Goal: Answer question/provide support: Share knowledge or assist other users

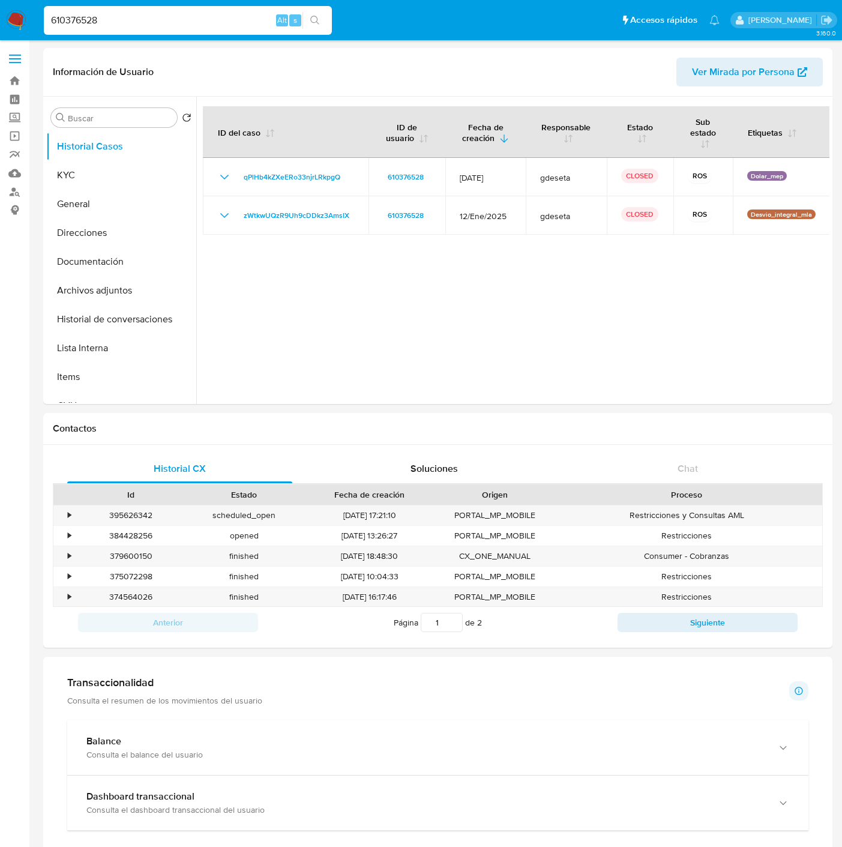
select select "10"
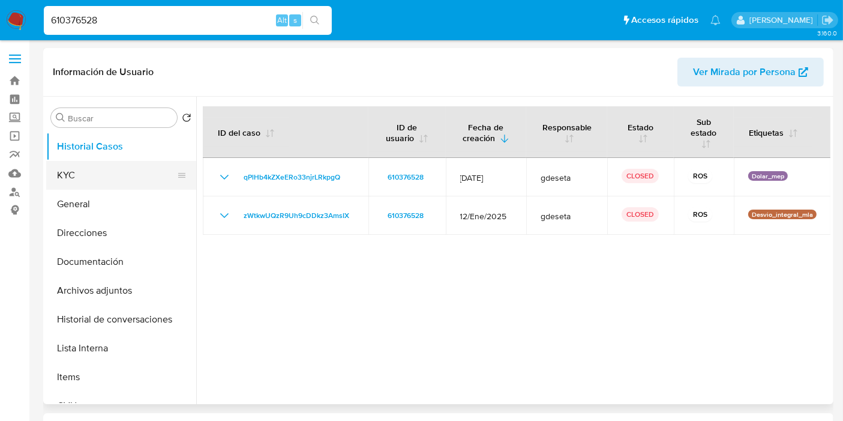
click at [124, 182] on button "KYC" at bounding box center [116, 175] width 140 height 29
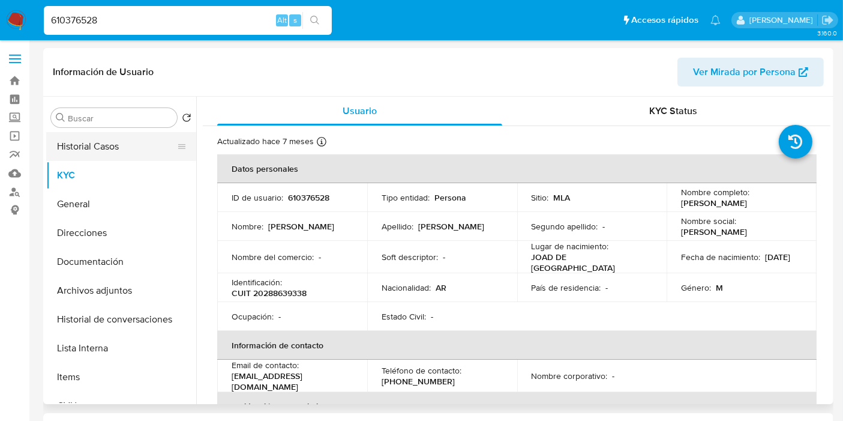
click at [115, 148] on button "Historial Casos" at bounding box center [116, 146] width 140 height 29
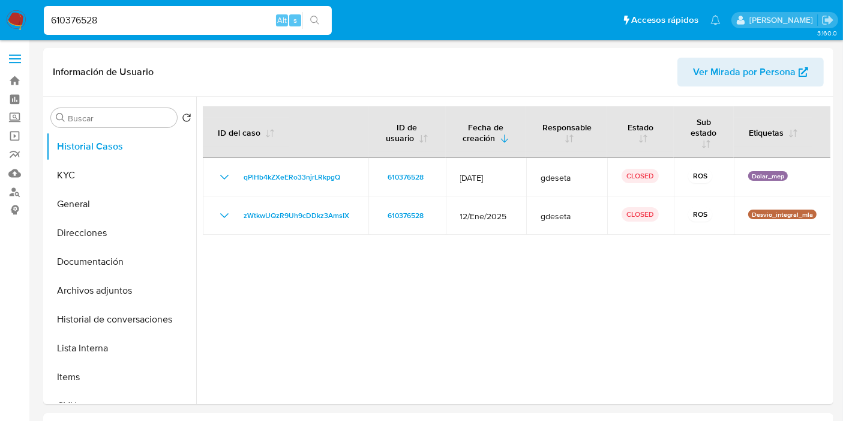
drag, startPoint x: 123, startPoint y: 13, endPoint x: 44, endPoint y: 14, distance: 78.6
click at [45, 14] on input "610376528" at bounding box center [188, 21] width 288 height 16
click at [79, 19] on input "610376528" at bounding box center [188, 21] width 288 height 16
paste input "178990004"
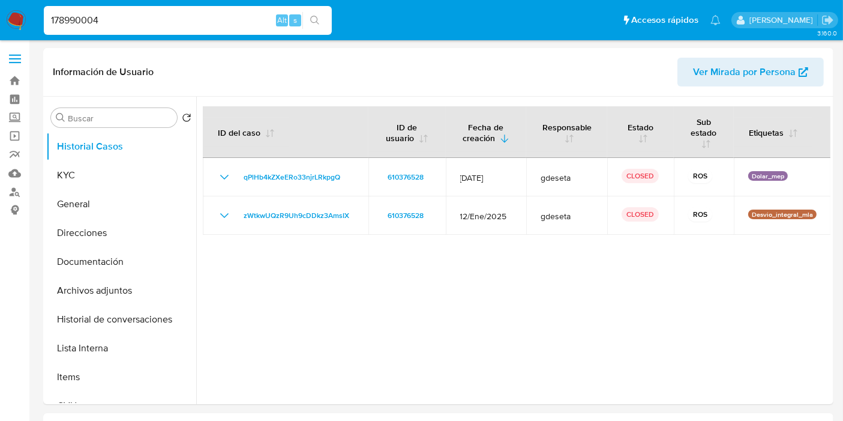
type input "178990004"
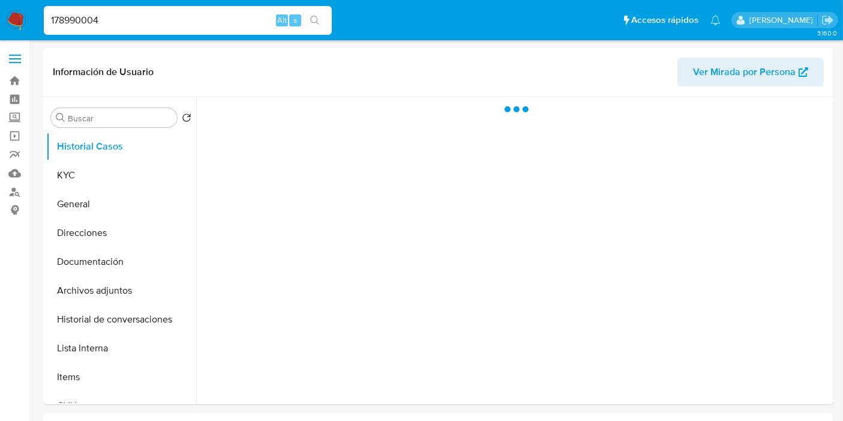
select select "10"
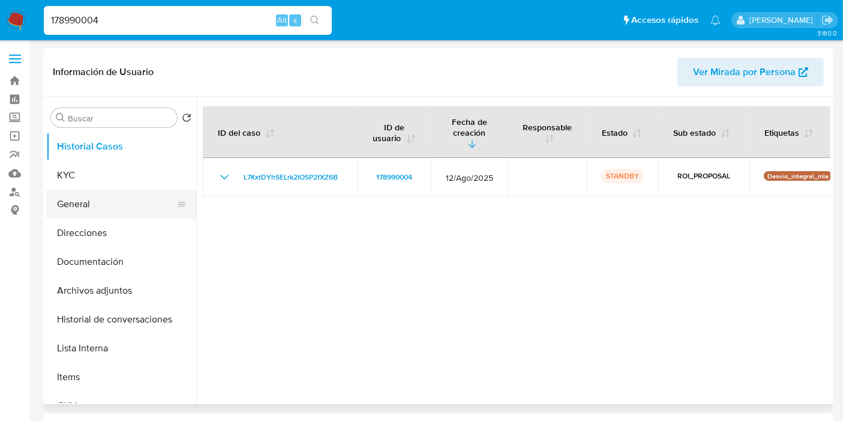
click at [101, 190] on button "General" at bounding box center [116, 204] width 140 height 29
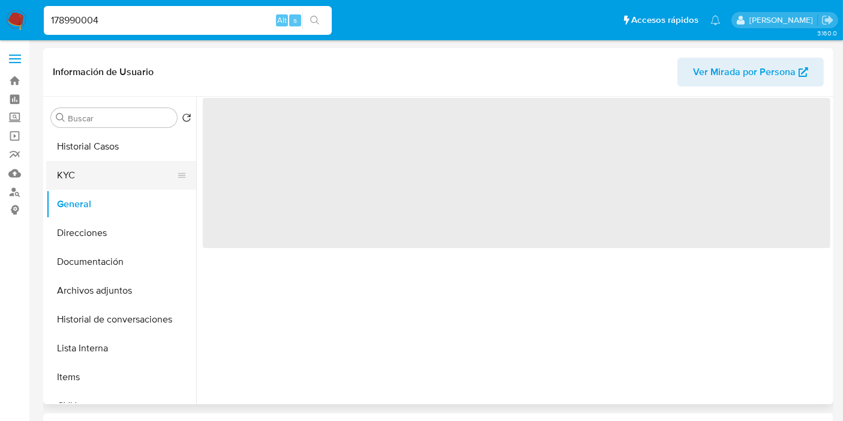
click at [98, 175] on button "KYC" at bounding box center [116, 175] width 140 height 29
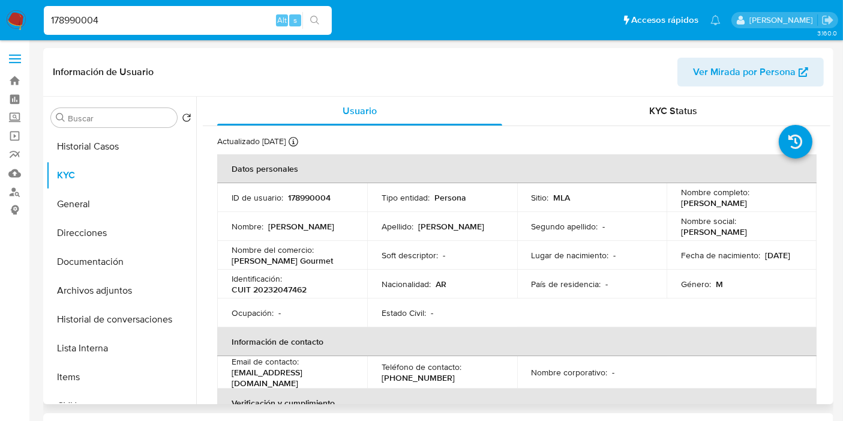
drag, startPoint x: 701, startPoint y: 201, endPoint x: 748, endPoint y: 205, distance: 46.9
click at [747, 205] on p "Hernan Jose Bisbal" at bounding box center [714, 202] width 66 height 11
drag, startPoint x: 157, startPoint y: 253, endPoint x: 175, endPoint y: 253, distance: 17.4
click at [157, 253] on button "Documentación" at bounding box center [116, 261] width 140 height 29
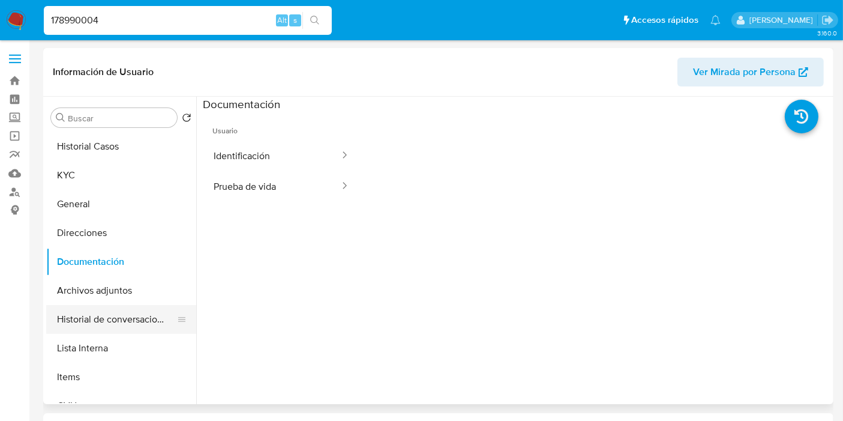
click at [123, 307] on button "Historial de conversaciones" at bounding box center [116, 319] width 140 height 29
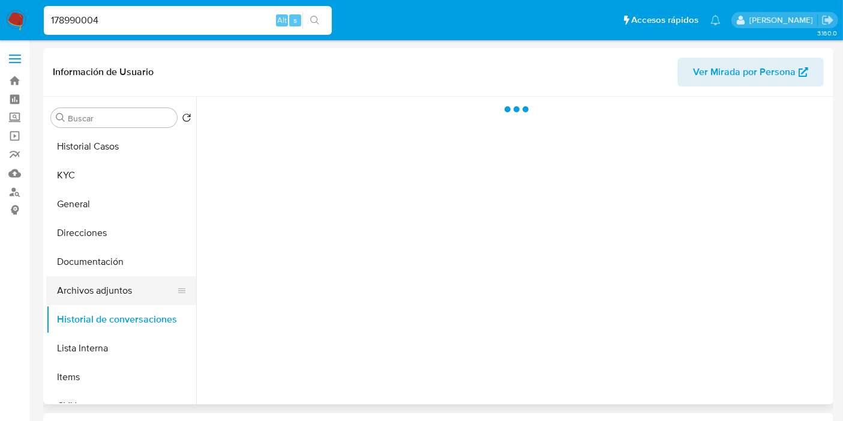
click at [119, 278] on button "Archivos adjuntos" at bounding box center [116, 290] width 140 height 29
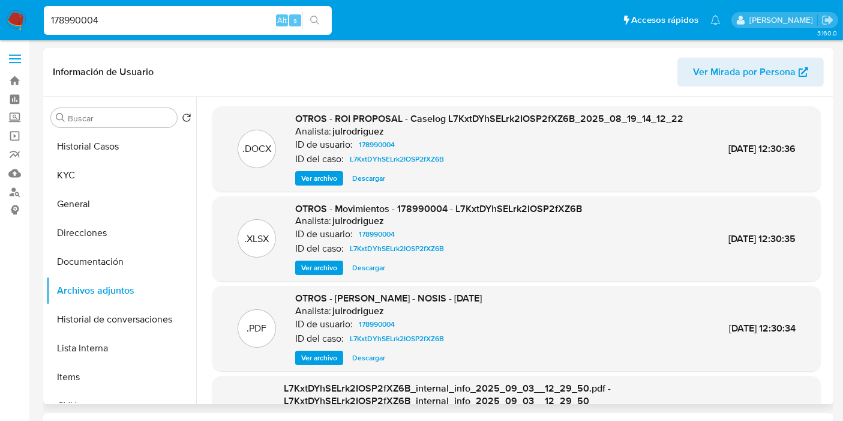
click at [325, 184] on span "Ver archivo" at bounding box center [319, 178] width 36 height 12
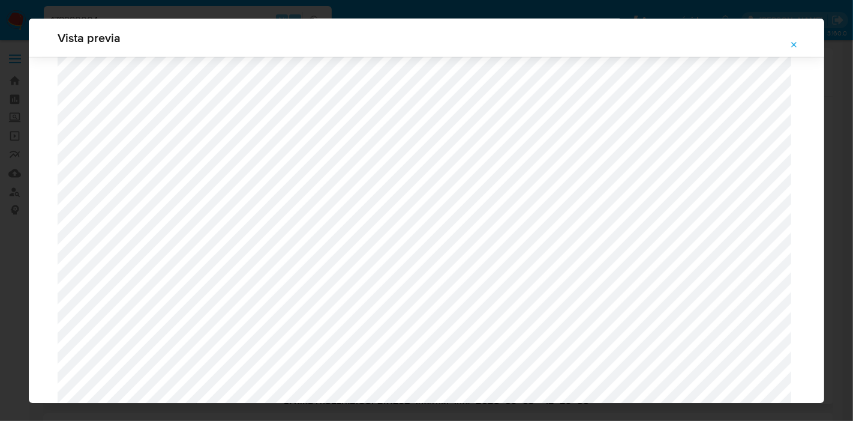
scroll to position [1284, 0]
click at [790, 43] on icon "Attachment preview" at bounding box center [795, 45] width 10 height 10
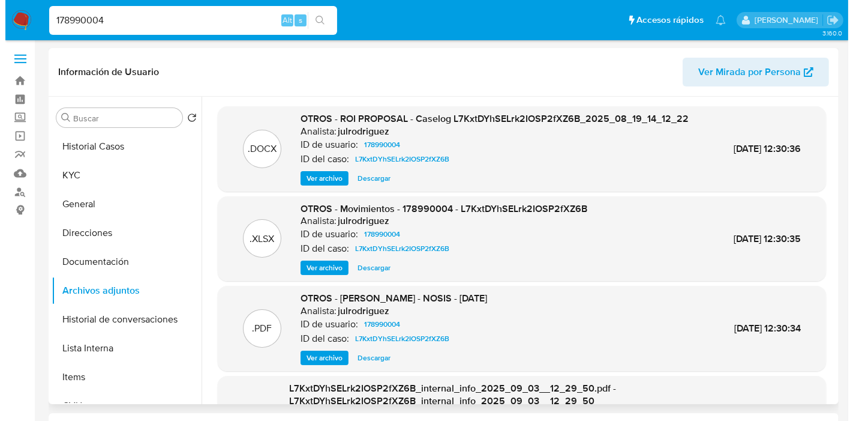
scroll to position [0, 0]
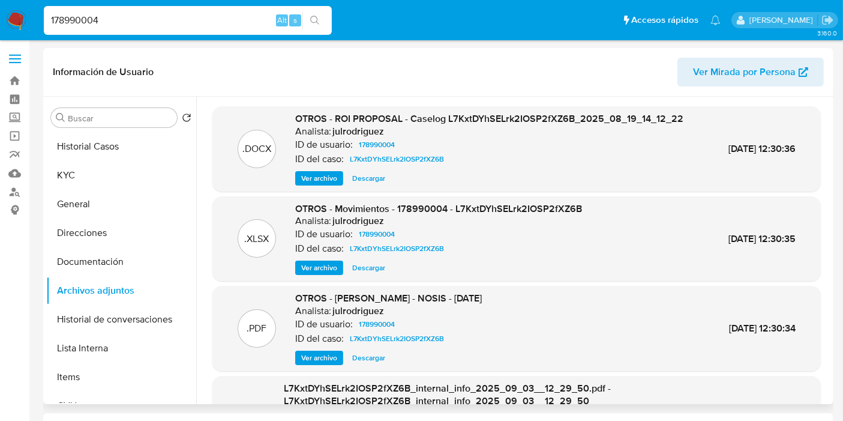
click at [324, 184] on span "Ver archivo" at bounding box center [319, 178] width 36 height 12
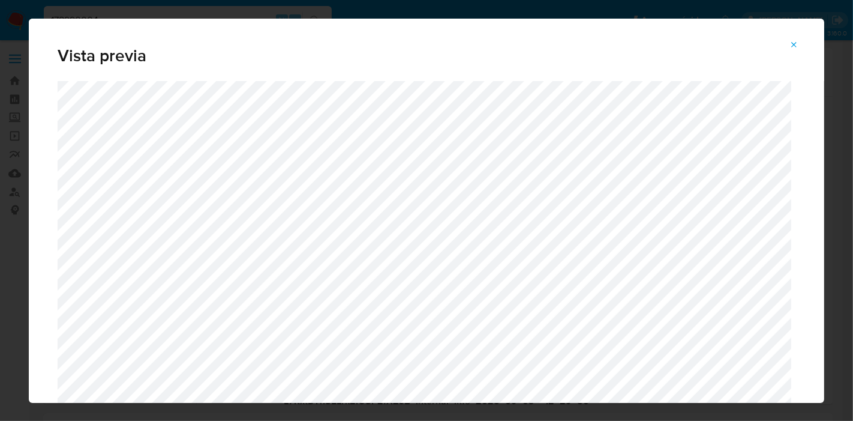
click at [793, 44] on icon "Attachment preview" at bounding box center [795, 45] width 10 height 10
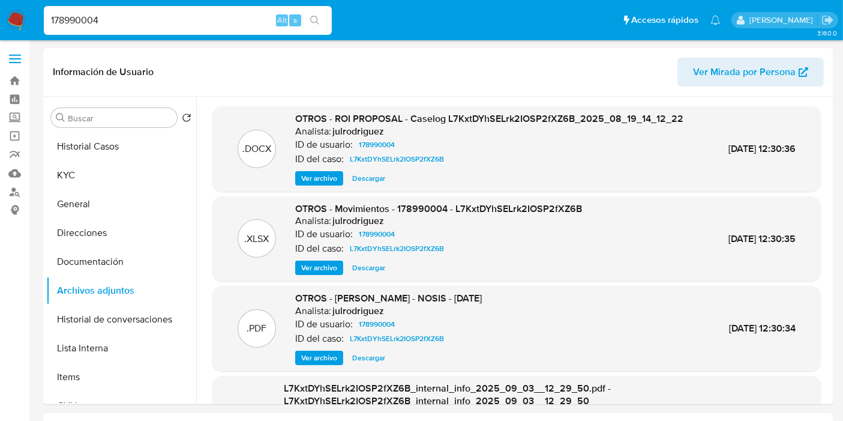
drag, startPoint x: 132, startPoint y: 17, endPoint x: 1, endPoint y: 4, distance: 131.5
click at [1, 4] on nav "Pausado Ver notificaciones 178990004 Alt s Accesos rápidos Presiona las siguien…" at bounding box center [421, 20] width 843 height 40
paste input "V9JMjpX9S2DqQ6pru5tLqXIR"
type input "V9JMjpX9S2DqQ6pru5tLqXIR"
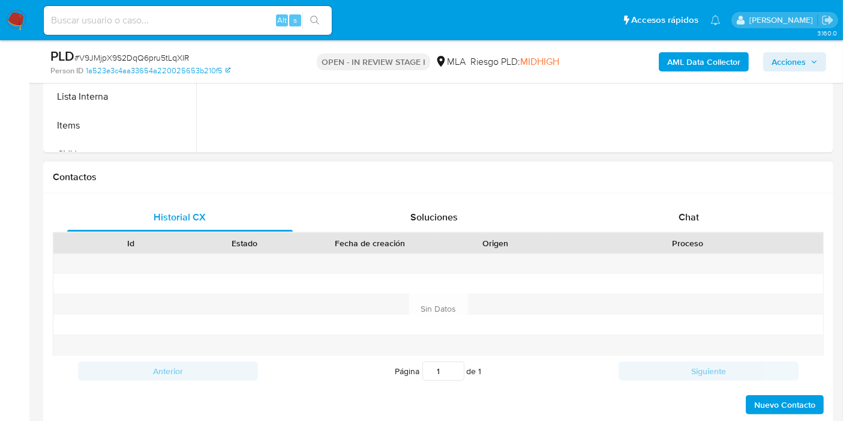
select select "10"
click at [703, 226] on div "Chat" at bounding box center [689, 217] width 226 height 29
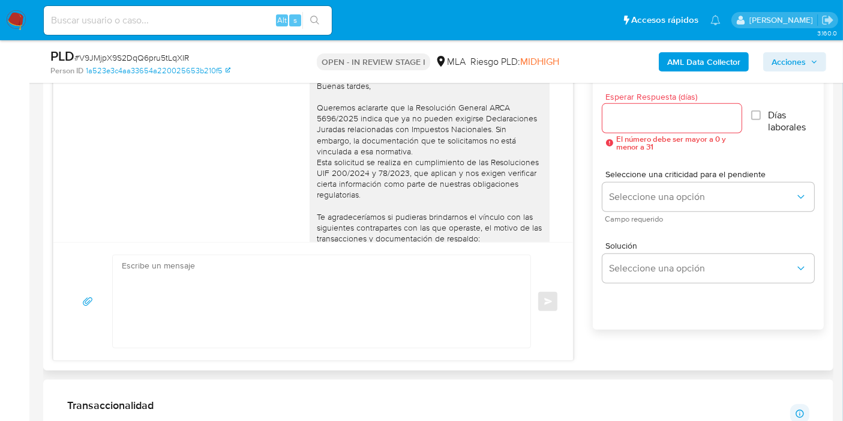
scroll to position [919, 0]
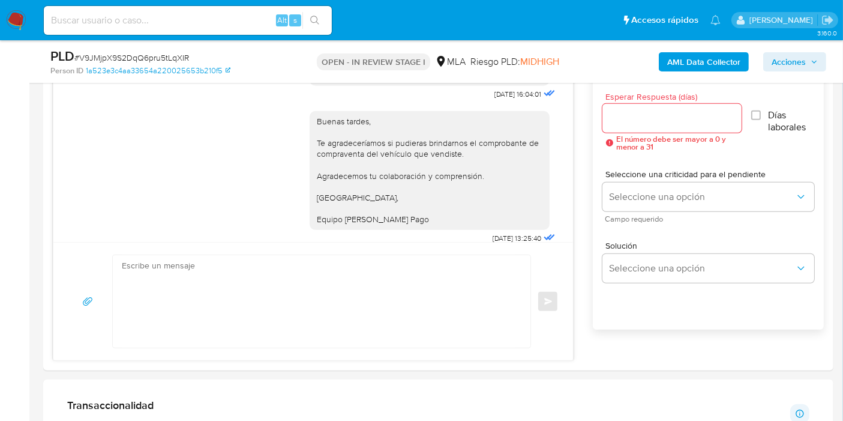
click at [187, 14] on input at bounding box center [188, 21] width 288 height 16
paste input "IZKm09mvqaJjKGfnsFAzUuue"
type input "IZKm09mvqaJjKGfnsFAzUuue"
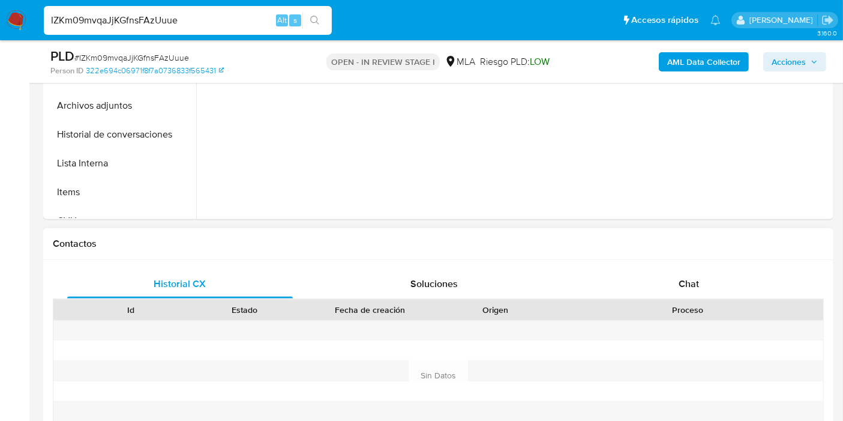
select select "10"
drag, startPoint x: 680, startPoint y: 276, endPoint x: 717, endPoint y: 263, distance: 38.9
click at [680, 277] on span "Chat" at bounding box center [689, 284] width 20 height 14
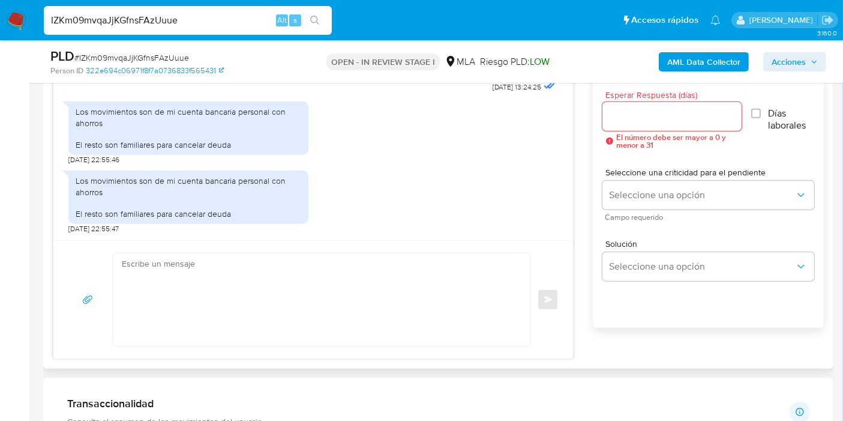
scroll to position [733, 0]
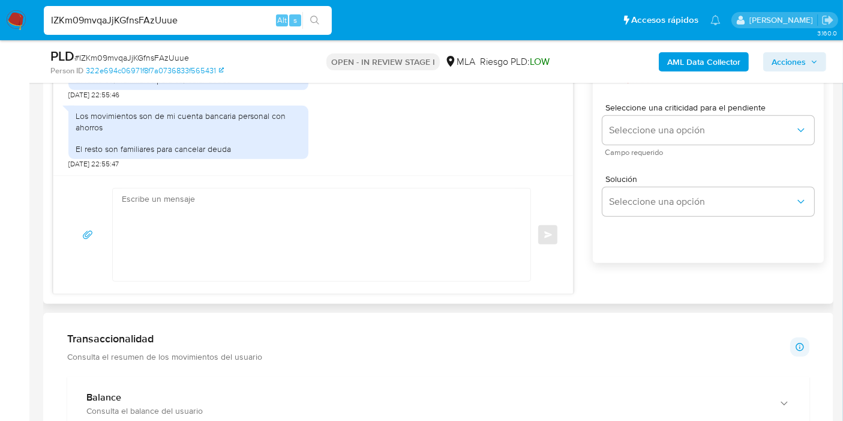
drag, startPoint x: 38, startPoint y: 227, endPoint x: 67, endPoint y: 218, distance: 30.0
click at [38, 227] on main "3.160.0 Asignado a julrodriguez Asignado el: 18/08/2025 14:13:22 Creado el: 12/…" at bounding box center [421, 406] width 843 height 2279
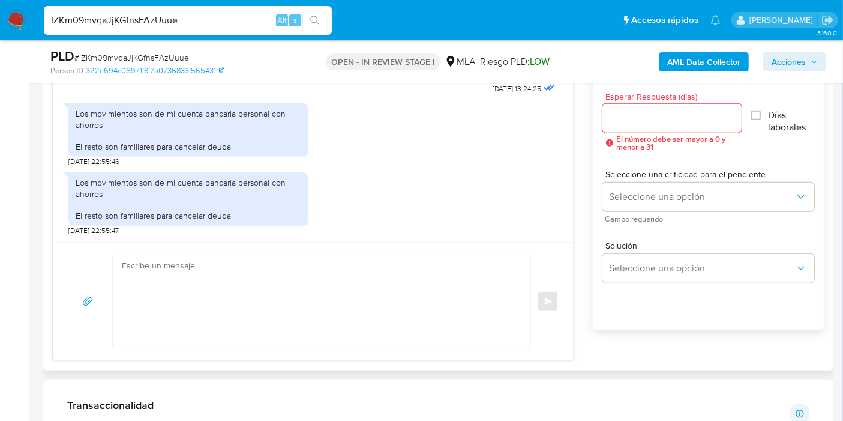
click at [628, 121] on input "Esperar Respuesta (días)" at bounding box center [673, 118] width 140 height 16
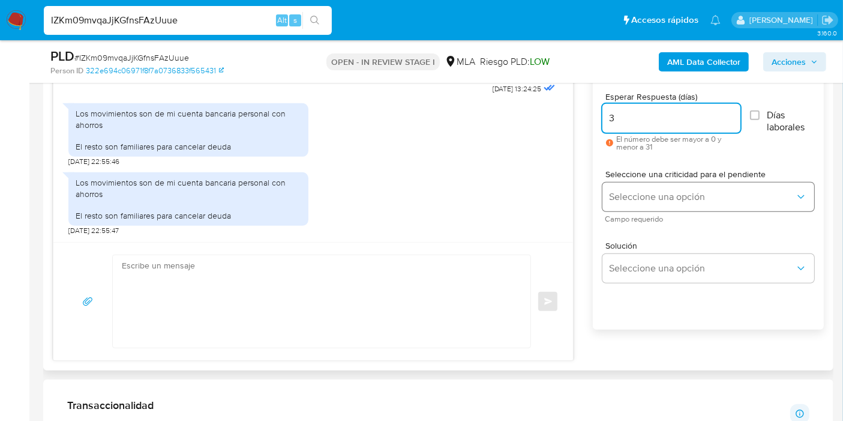
type input "3"
click at [653, 191] on span "Seleccione una opción" at bounding box center [702, 197] width 185 height 12
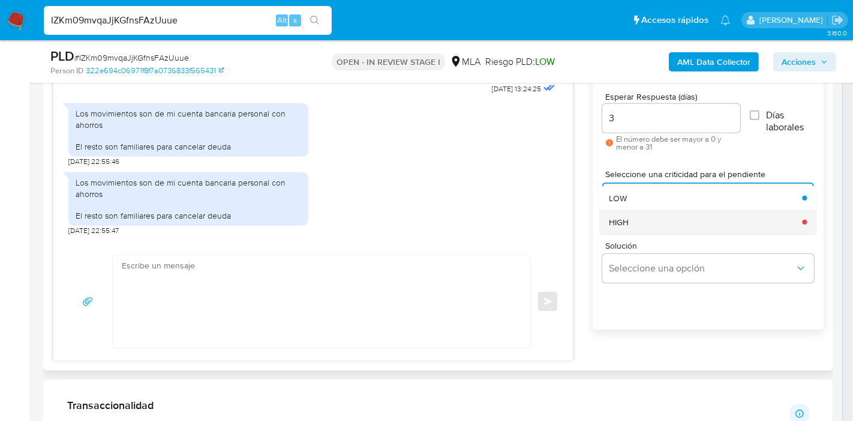
click at [657, 221] on div "HIGH" at bounding box center [702, 222] width 186 height 24
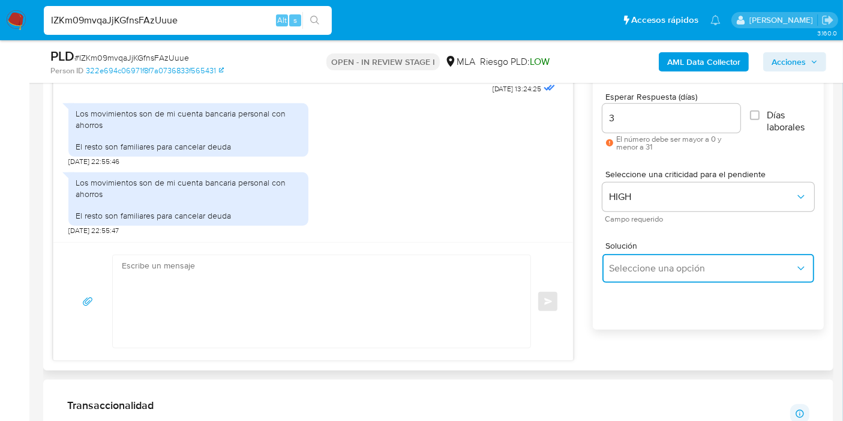
click at [661, 265] on span "Seleccione una opción" at bounding box center [702, 268] width 185 height 12
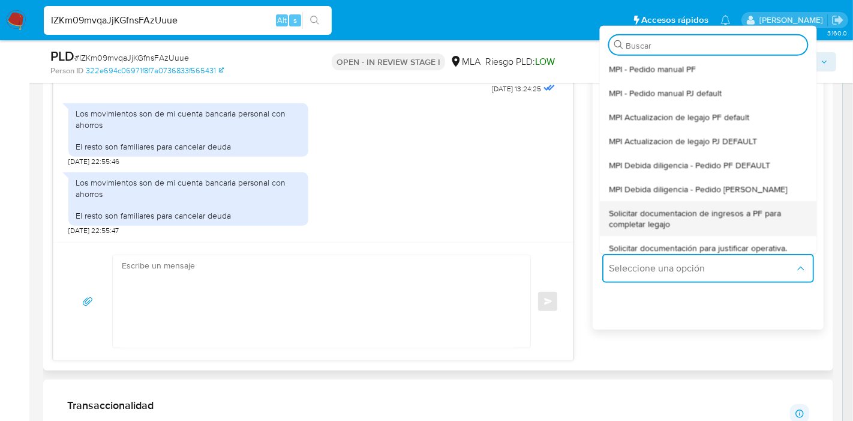
click at [670, 223] on span "Solicitar documentacion de ingresos a PF para completar legajo" at bounding box center [704, 218] width 191 height 22
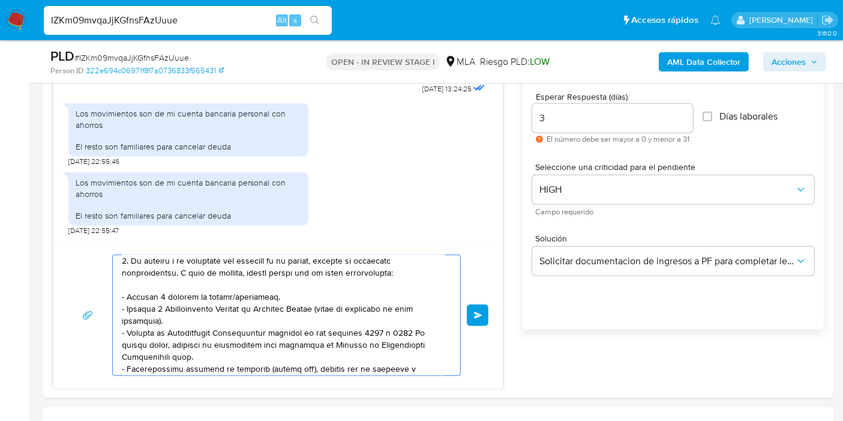
drag, startPoint x: 169, startPoint y: 280, endPoint x: 343, endPoint y: 452, distance: 244.0
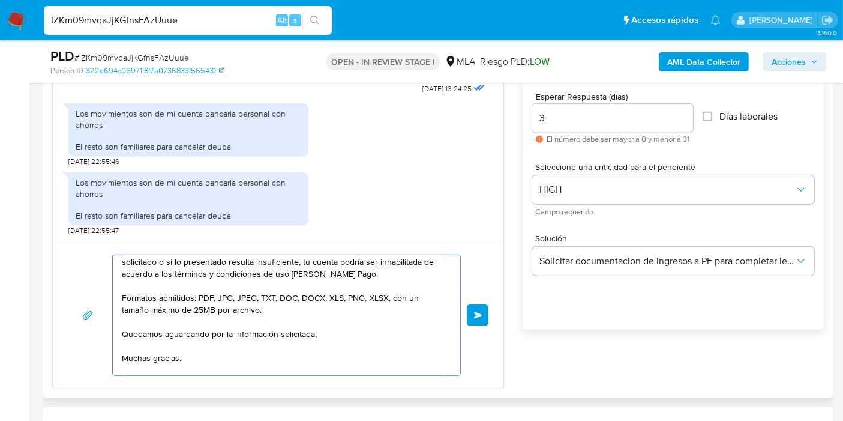
scroll to position [0, 0]
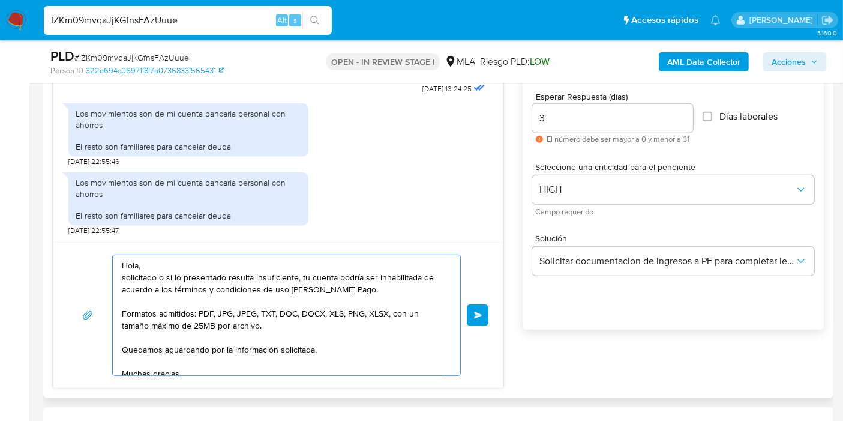
drag, startPoint x: 244, startPoint y: 349, endPoint x: 93, endPoint y: 230, distance: 192.0
click at [93, 231] on div "18/08/2025 17:27:32 Porque me solicitan esta información? 20/08/2025 03:47:27 2…" at bounding box center [278, 214] width 451 height 347
type textarea "Muchas gracias. Saludos, Equipo de Mercado Pago."
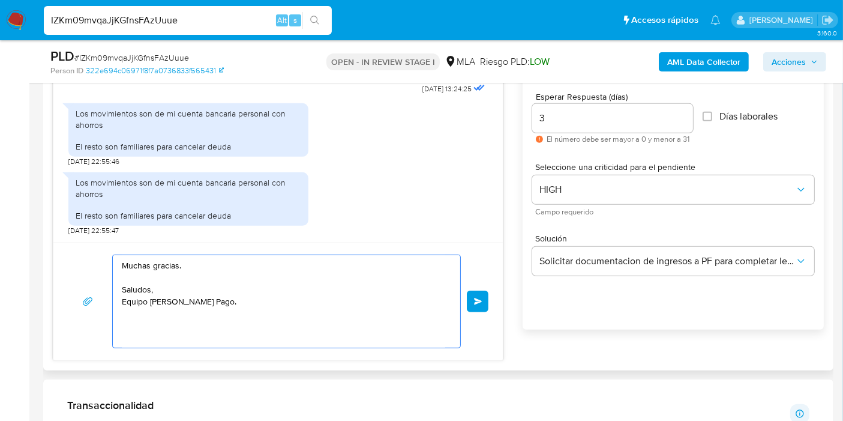
drag, startPoint x: 223, startPoint y: 313, endPoint x: 101, endPoint y: 259, distance: 133.3
click at [101, 259] on div "Muchas gracias. Saludos, Equipo de Mercado Pago. Enviar" at bounding box center [278, 301] width 421 height 94
paste textarea "Te pedimos que por favor nos detalles el vínculo con cada familiar mencionado, …"
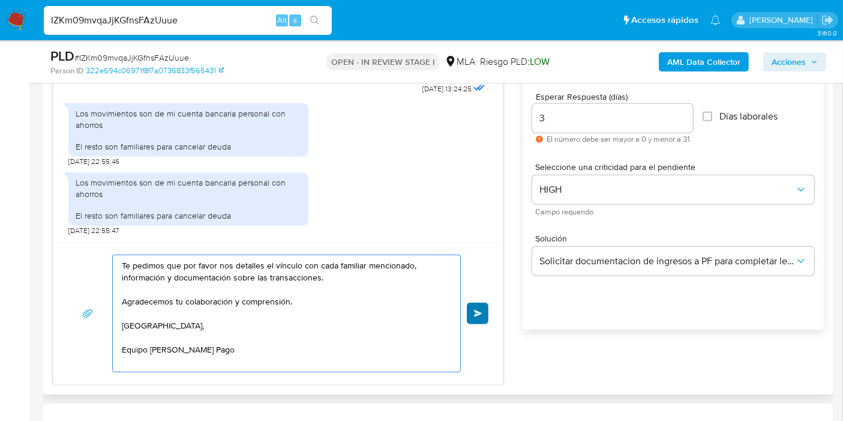
type textarea "Te pedimos que por favor nos detalles el vínculo con cada familiar mencionado, …"
click at [477, 314] on span "Enviar" at bounding box center [478, 313] width 8 height 7
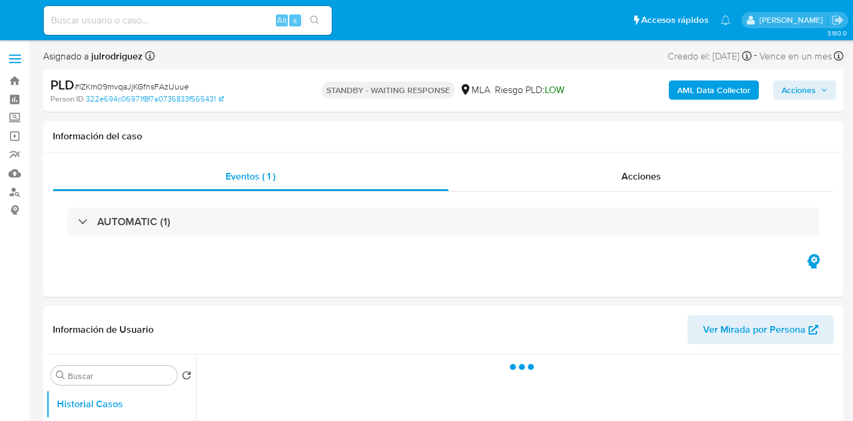
select select "10"
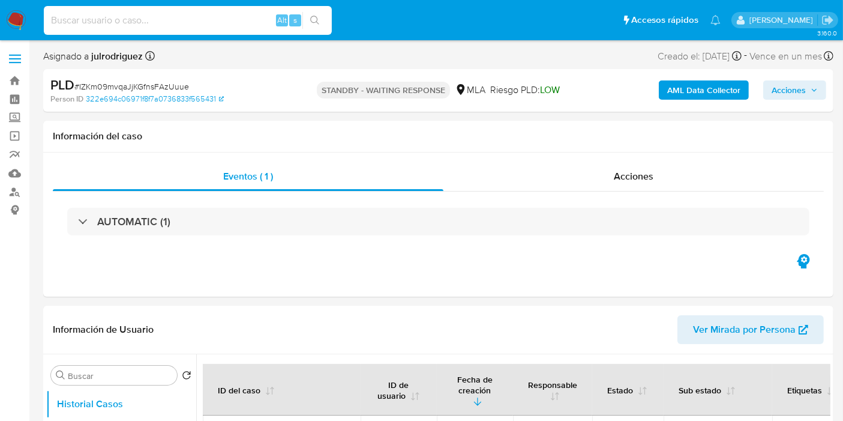
click at [125, 15] on input at bounding box center [188, 21] width 288 height 16
paste input "6Iv7WBSYRK9IGALESQSGLIPf"
type input "6Iv7WBSYRK9IGALESQSGLIPf"
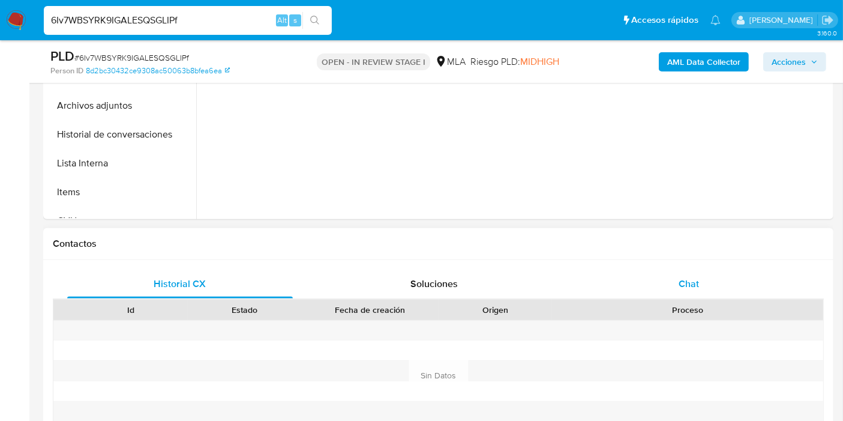
select select "10"
click at [687, 282] on span "Chat" at bounding box center [689, 284] width 20 height 14
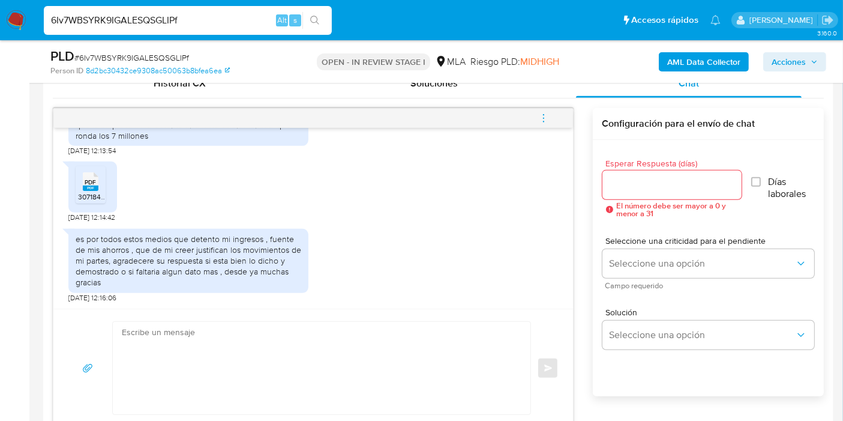
scroll to position [1405, 0]
click at [640, 177] on input "Esperar Respuesta (días)" at bounding box center [673, 185] width 140 height 16
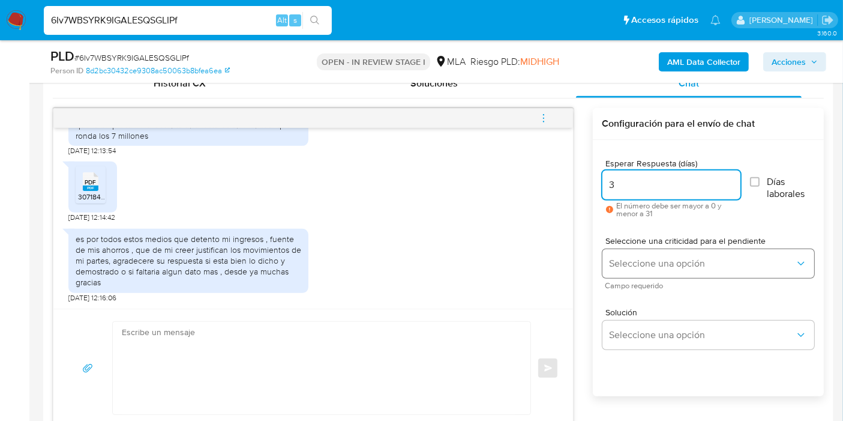
type input "3"
click at [642, 259] on span "Seleccione una opción" at bounding box center [702, 263] width 185 height 12
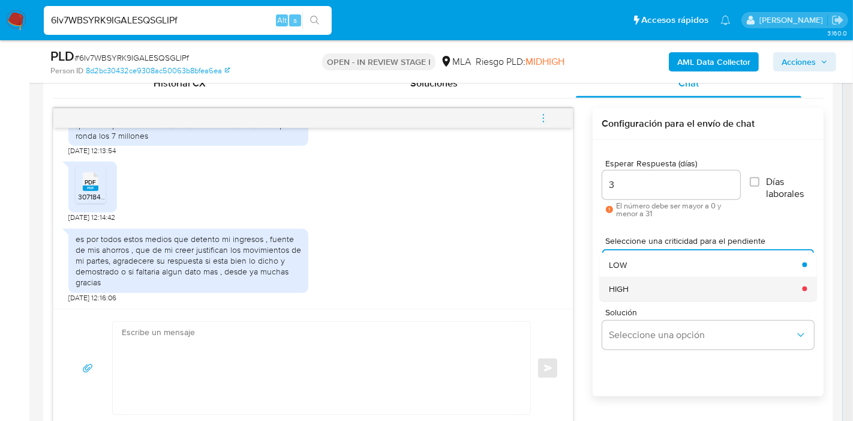
click at [640, 284] on div "HIGH" at bounding box center [702, 289] width 186 height 24
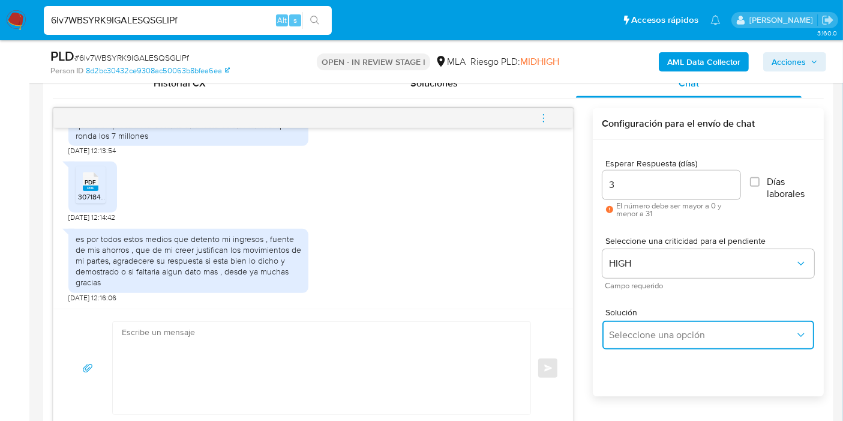
click at [651, 331] on span "Seleccione una opción" at bounding box center [702, 335] width 185 height 12
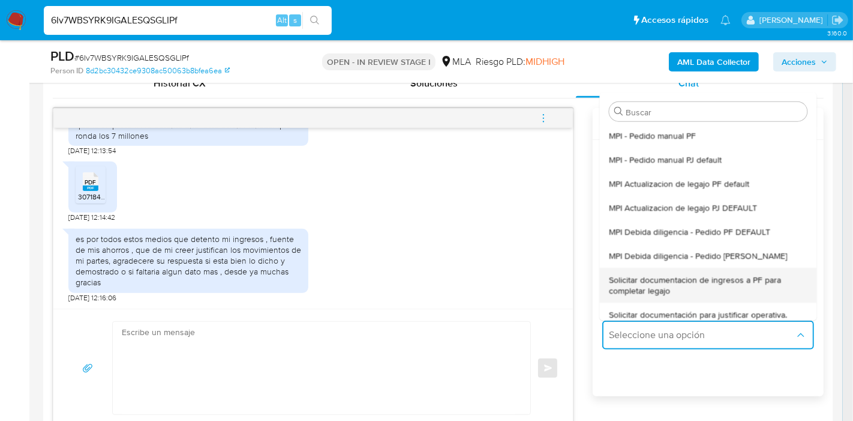
click at [678, 284] on span "Solicitar documentacion de ingresos a PF para completar legajo" at bounding box center [704, 285] width 191 height 22
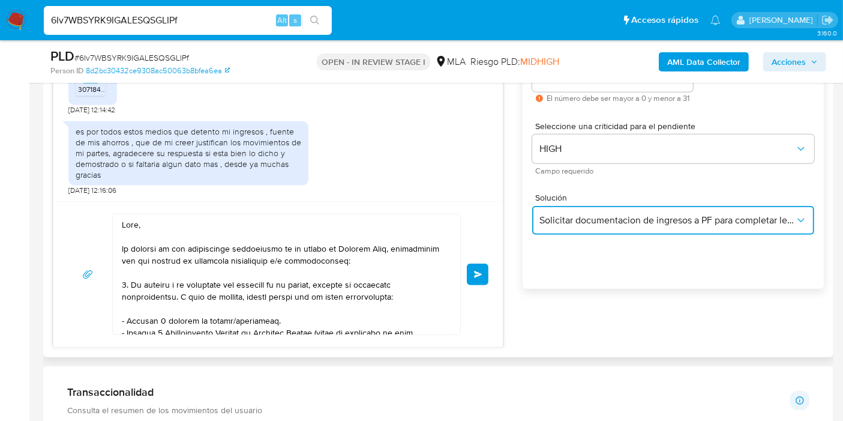
scroll to position [867, 0]
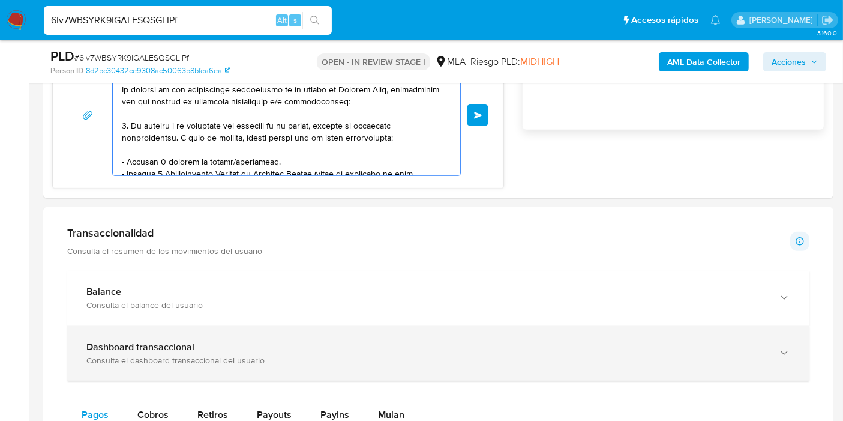
drag, startPoint x: 193, startPoint y: 124, endPoint x: 392, endPoint y: 362, distance: 311.0
click at [425, 407] on div "Información de Usuario Ver Mirada por Persona Buscar Volver al orden por defect…" at bounding box center [438, 421] width 790 height 2050
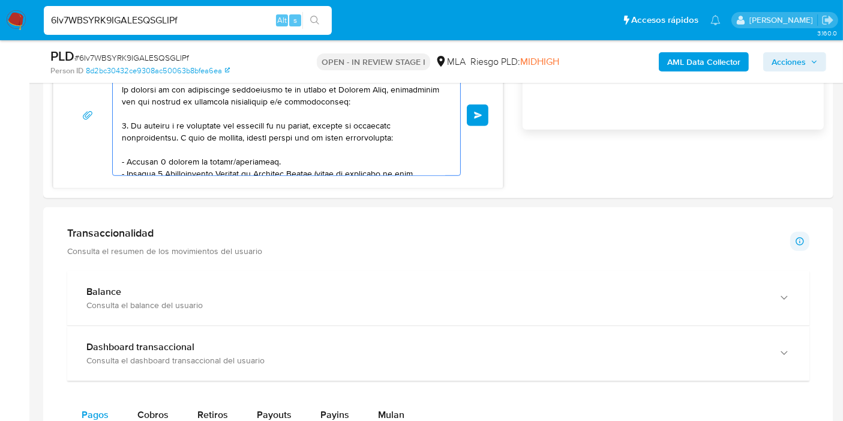
drag, startPoint x: 272, startPoint y: 160, endPoint x: 47, endPoint y: 40, distance: 255.9
click at [15, 16] on div "Pausado Ver notificaciones 6Iv7WBSYRK9IGALESQSGLIPf Alt s Accesos rápidos Presi…" at bounding box center [421, 319] width 843 height 2372
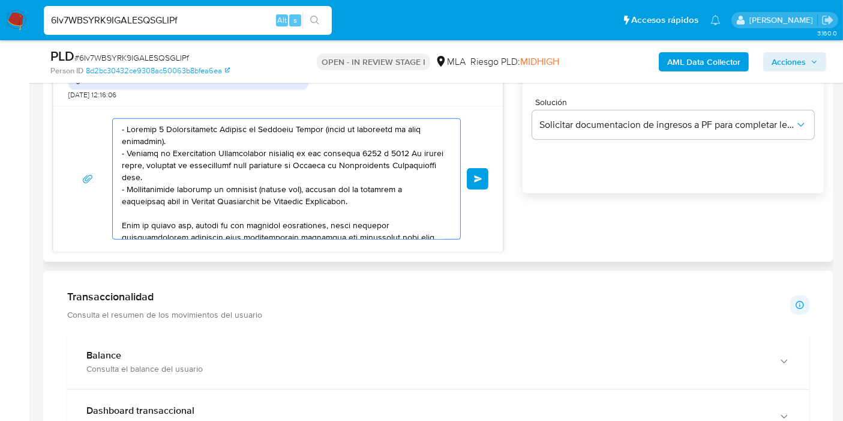
scroll to position [733, 0]
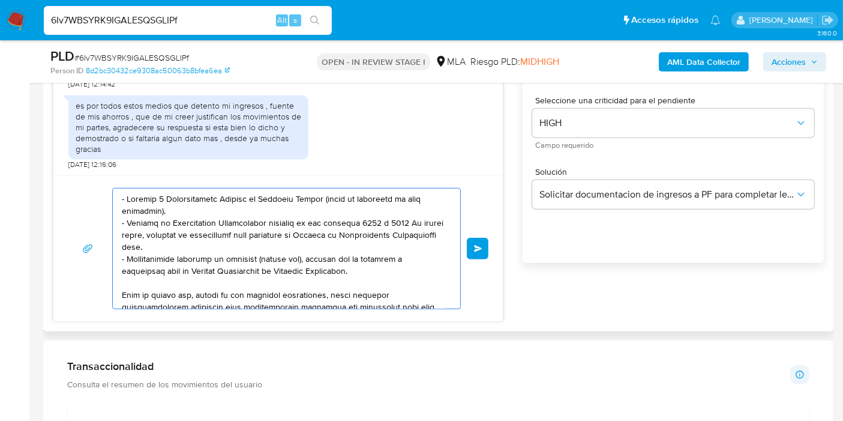
drag, startPoint x: 284, startPoint y: 274, endPoint x: 83, endPoint y: 158, distance: 232.5
click at [83, 158] on div "18/08/2025 17:32:00 20/08/2025 12:10:09 /Users/alejandromeyer/Downloads/arinfsd…" at bounding box center [278, 148] width 451 height 347
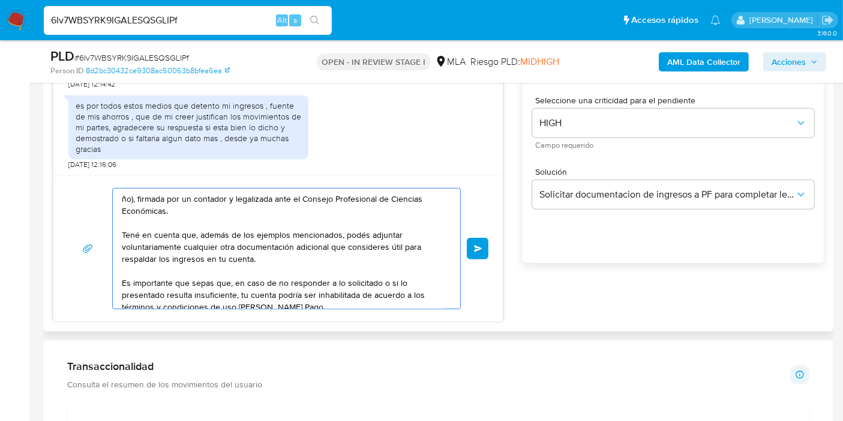
scroll to position [0, 0]
drag, startPoint x: 221, startPoint y: 246, endPoint x: 73, endPoint y: 150, distance: 176.1
click at [73, 150] on div "18/08/2025 17:32:00 20/08/2025 12:10:09 /Users/alejandromeyer/Downloads/arinfsd…" at bounding box center [278, 148] width 451 height 347
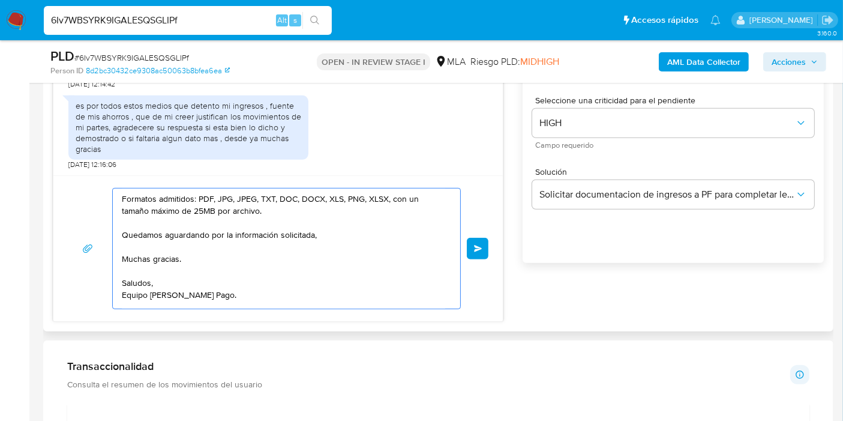
drag, startPoint x: 217, startPoint y: 289, endPoint x: 82, endPoint y: 155, distance: 190.1
click at [82, 155] on div "18/08/2025 17:32:00 20/08/2025 12:10:09 /Users/alejandromeyer/Downloads/arinfsd…" at bounding box center [278, 148] width 451 height 347
type textarea "Saludos, Equipo de Mercado Pago."
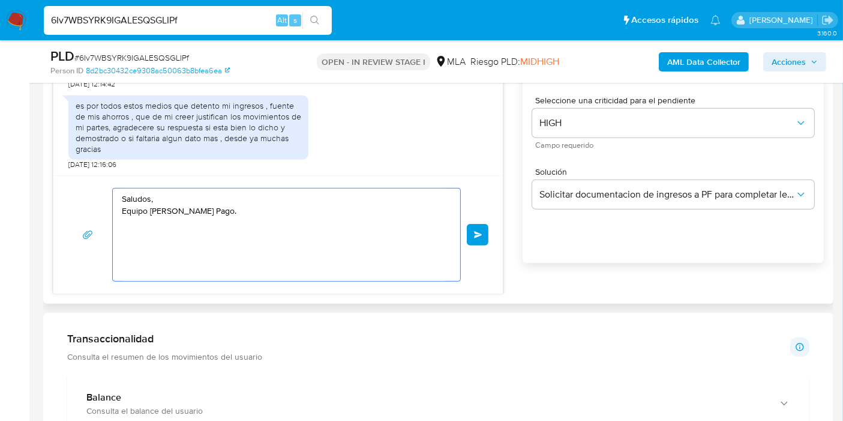
drag, startPoint x: 118, startPoint y: 157, endPoint x: 91, endPoint y: 146, distance: 29.9
click at [80, 138] on div "18/08/2025 17:32:00 20/08/2025 12:10:09 /Users/alejandromeyer/Downloads/arinfsd…" at bounding box center [278, 134] width 451 height 319
paste textarea "Buenas tardes, Te pedimos que por favor nos compartas el acta de la empresa en …"
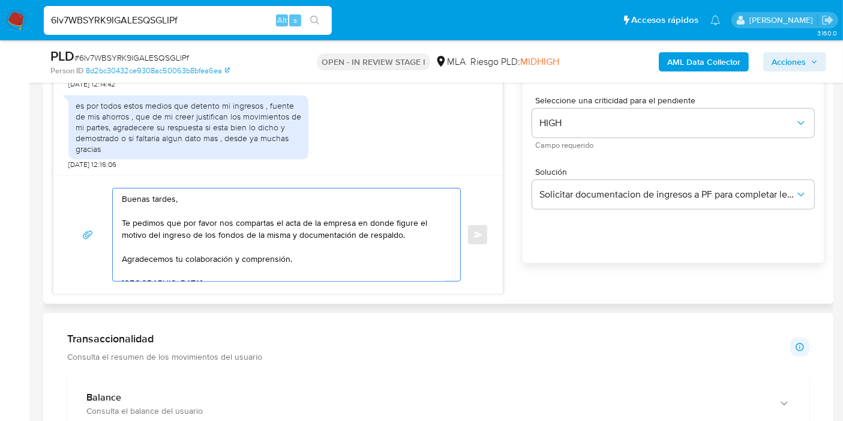
scroll to position [16, 0]
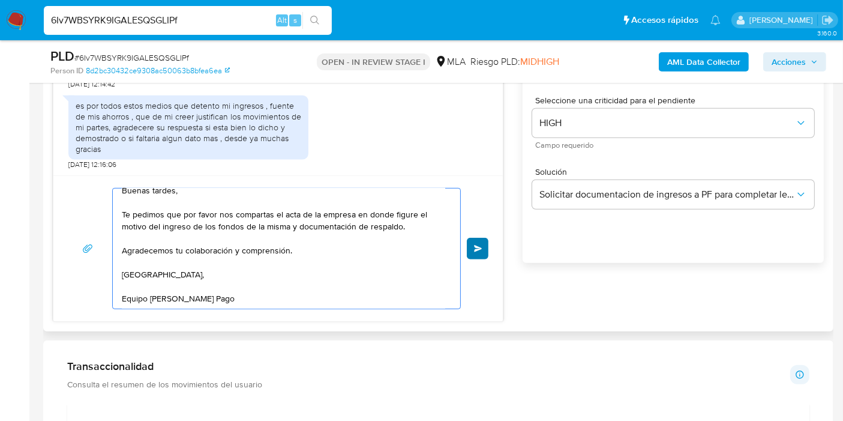
type textarea "Buenas tardes, Te pedimos que por favor nos compartas el acta de la empresa en …"
click at [477, 249] on span "Enviar" at bounding box center [478, 248] width 8 height 7
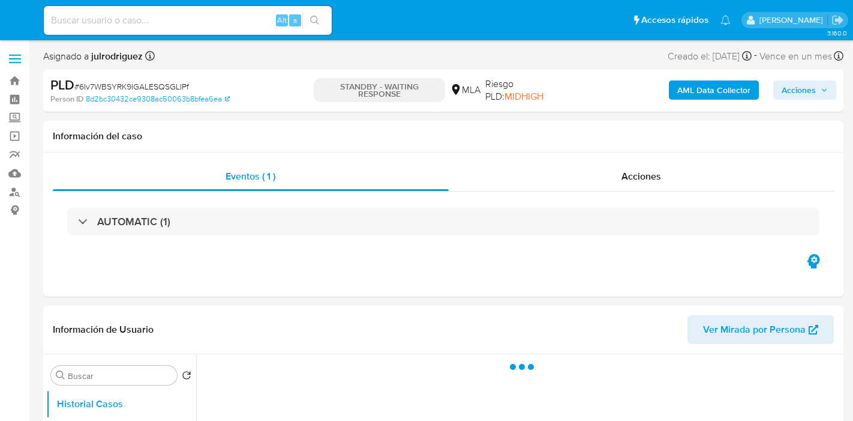
select select "10"
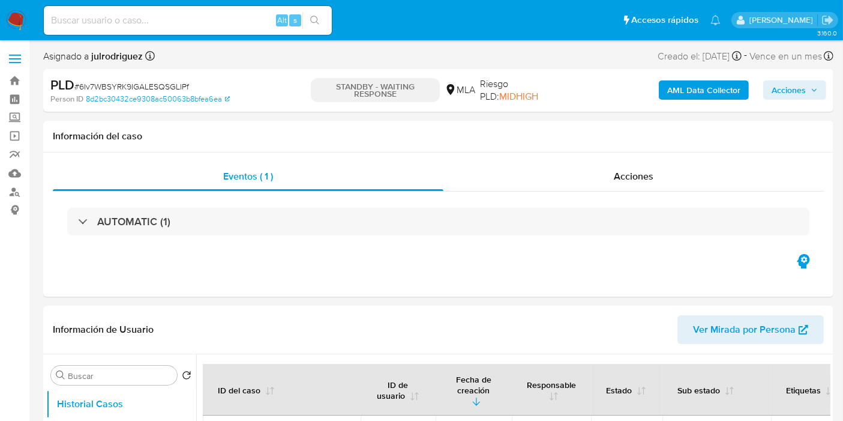
click at [129, 14] on input at bounding box center [188, 21] width 288 height 16
paste input "HrVdGvOr5ndmWkLgp307HEol"
type input "HrVdGvOr5ndmWkLgp307HEol"
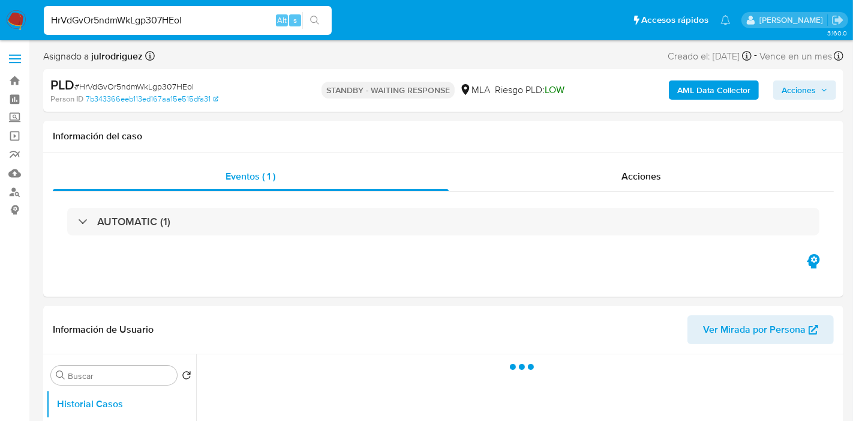
select select "10"
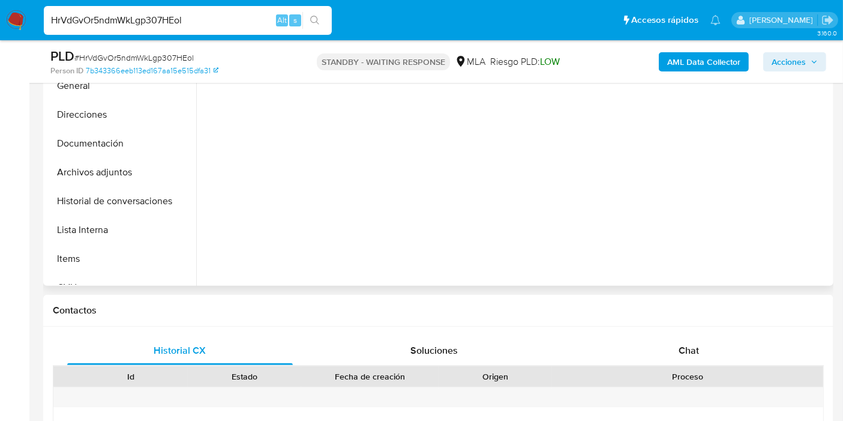
scroll to position [400, 0]
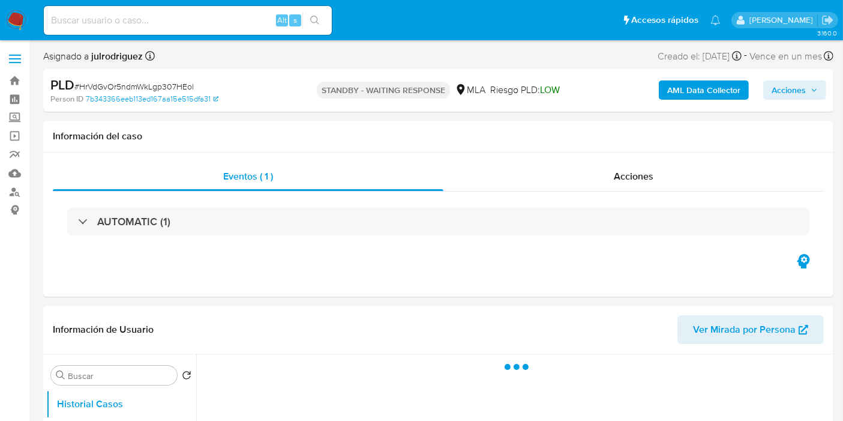
select select "10"
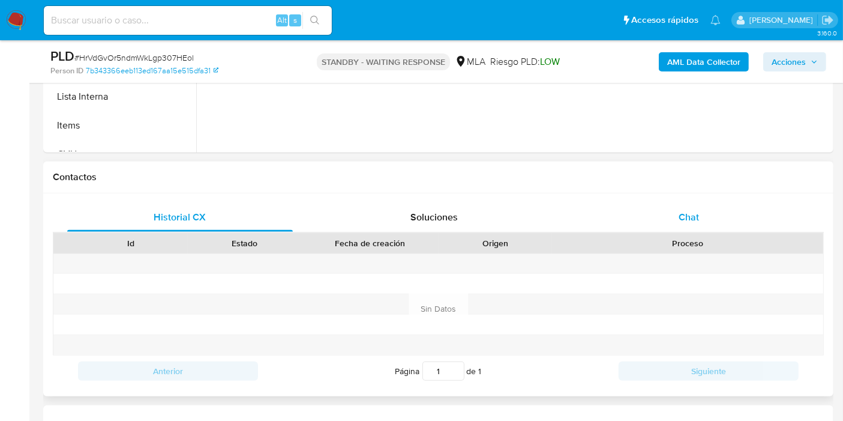
click at [694, 220] on span "Chat" at bounding box center [689, 217] width 20 height 14
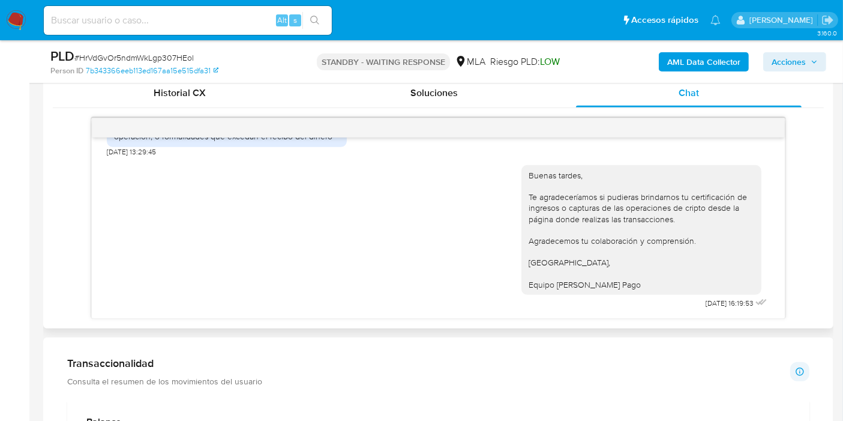
scroll to position [533, 0]
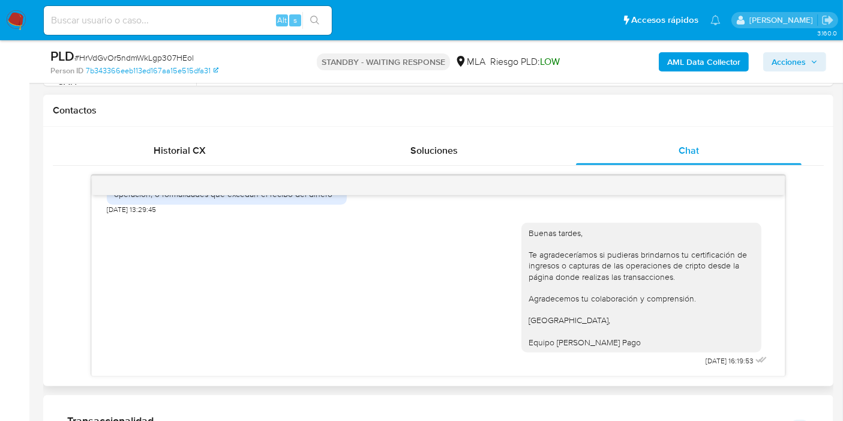
click at [147, 16] on input at bounding box center [188, 21] width 288 height 16
paste input "s2m4agjHGLCRoRu84jTKUi6E"
type input "s2m4agjHGLCRoRu84jTKUi6E"
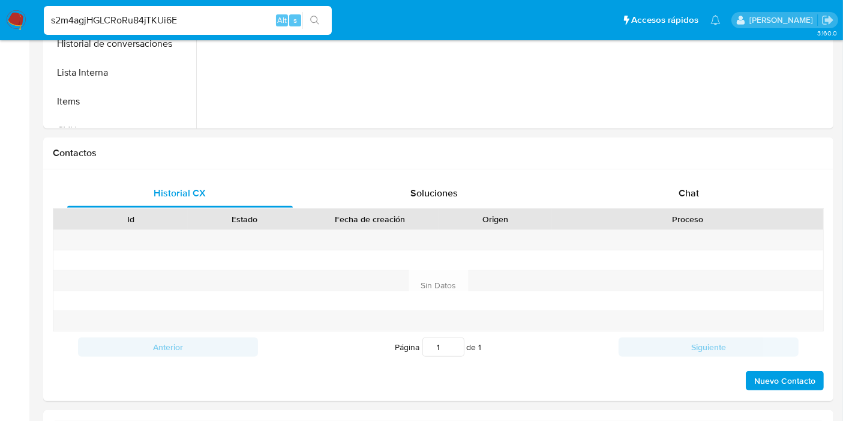
select select "10"
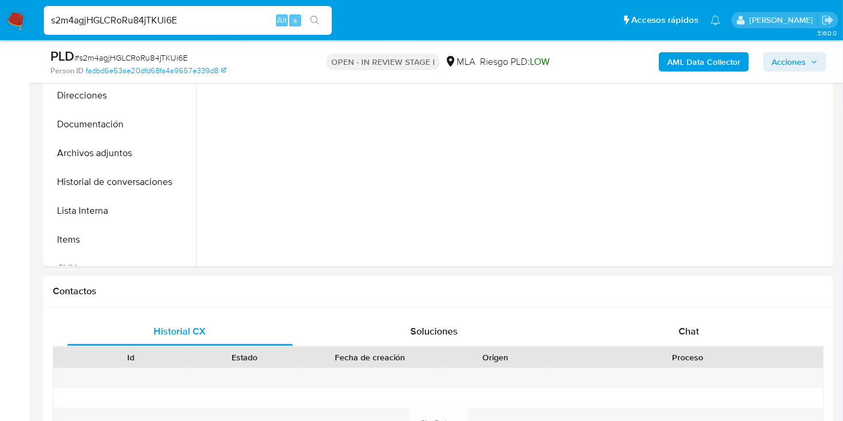
scroll to position [400, 0]
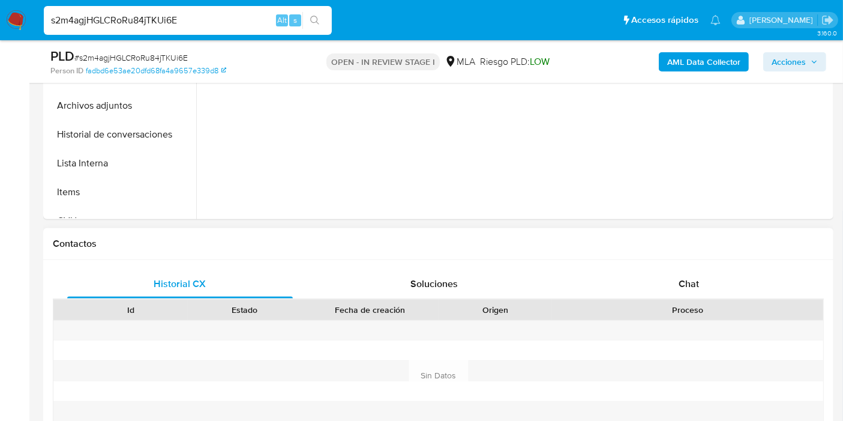
click at [708, 266] on div "Historial CX Soluciones Chat Id Estado Fecha de creación Origen Proceso Anterio…" at bounding box center [438, 376] width 790 height 232
click at [698, 273] on div "Chat" at bounding box center [689, 283] width 226 height 29
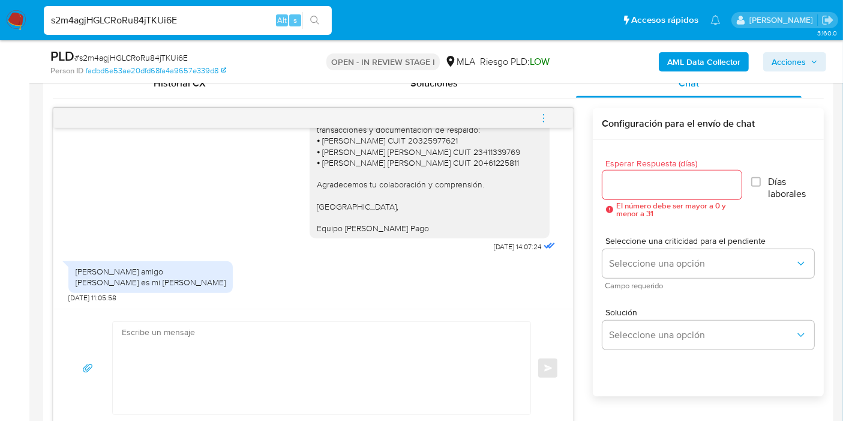
scroll to position [1593, 0]
click at [164, 11] on div "s2m4agjHGLCRoRu84jTKUi6E Alt s" at bounding box center [188, 20] width 288 height 29
click at [164, 13] on input "s2m4agjHGLCRoRu84jTKUi6E" at bounding box center [188, 21] width 288 height 16
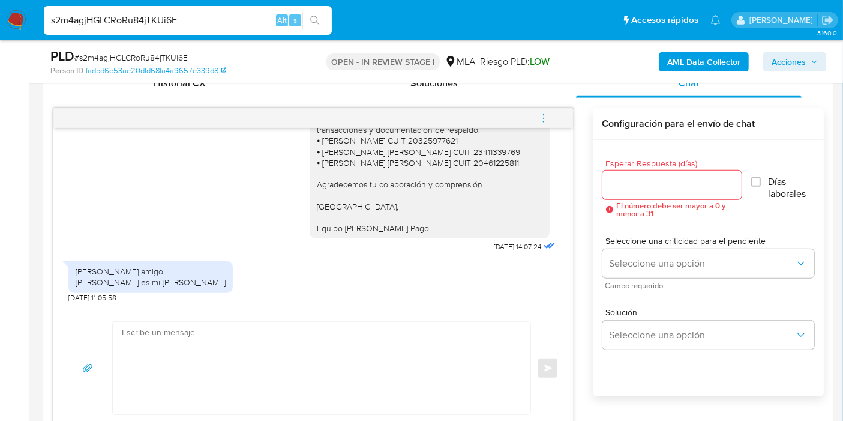
paste input "Ih1mqe995ngkmYX8cds5F8GR"
type input "Ih1mqe995ngkmYX8cds5F8GR"
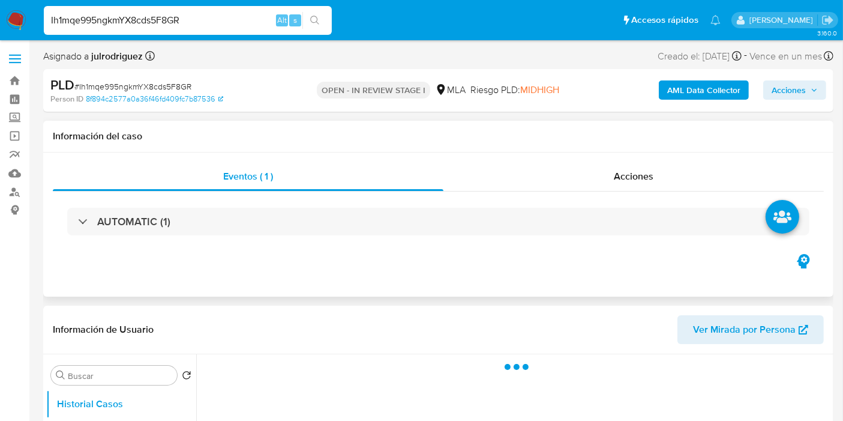
select select "10"
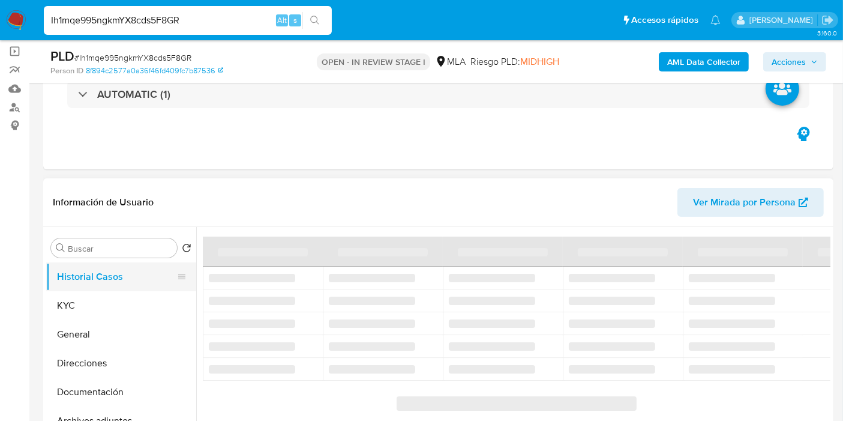
scroll to position [133, 0]
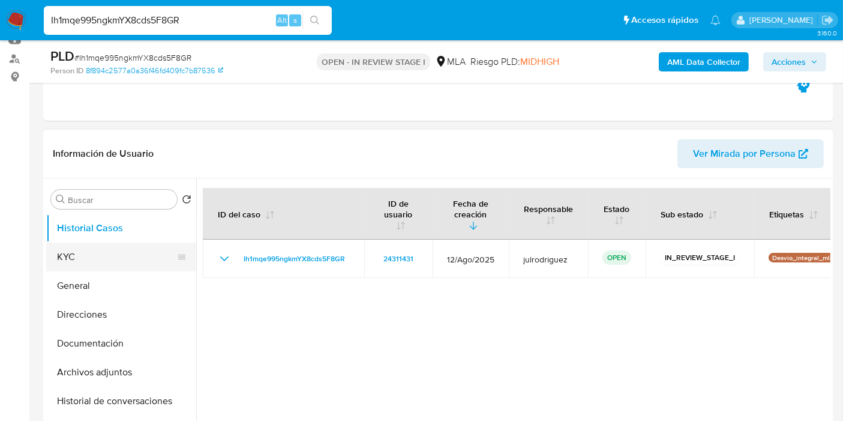
click at [74, 253] on button "KYC" at bounding box center [116, 256] width 140 height 29
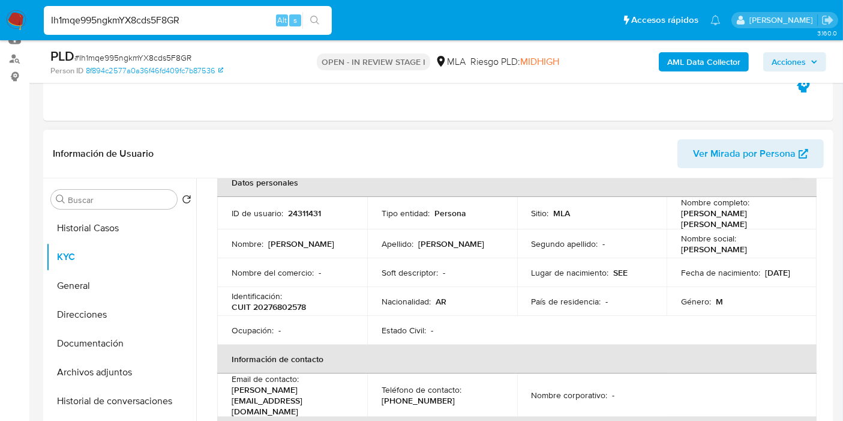
scroll to position [200, 0]
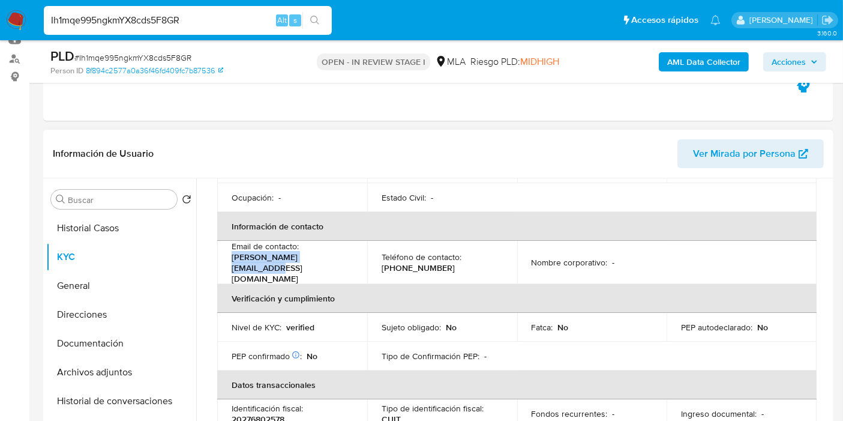
drag, startPoint x: 324, startPoint y: 257, endPoint x: 232, endPoint y: 230, distance: 95.9
click at [229, 257] on td "Email de contacto : claudio_ruso@hotmail.com" at bounding box center [292, 262] width 150 height 43
copy p "claudio_ruso@hotmail.com"
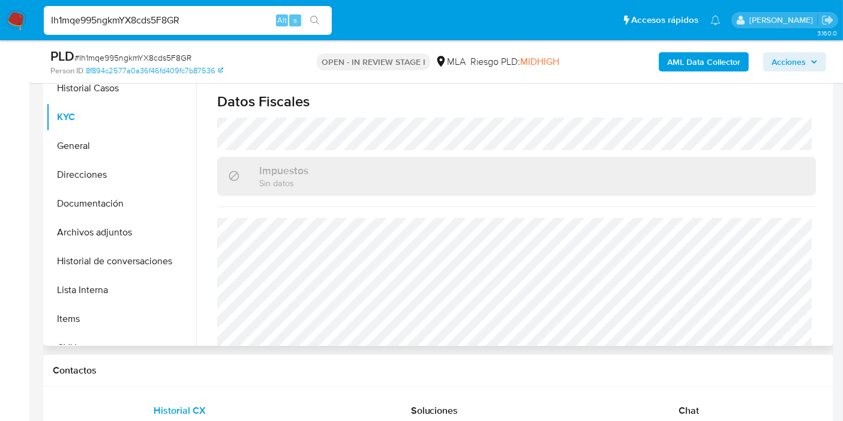
scroll to position [333, 0]
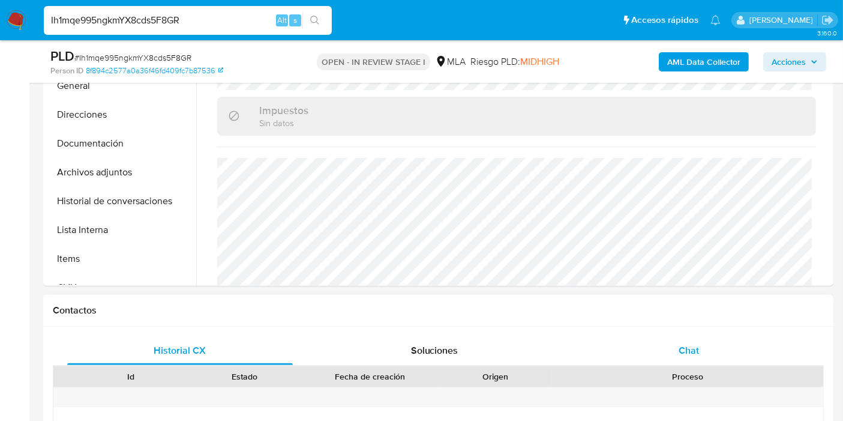
click at [678, 338] on div "Chat" at bounding box center [689, 350] width 226 height 29
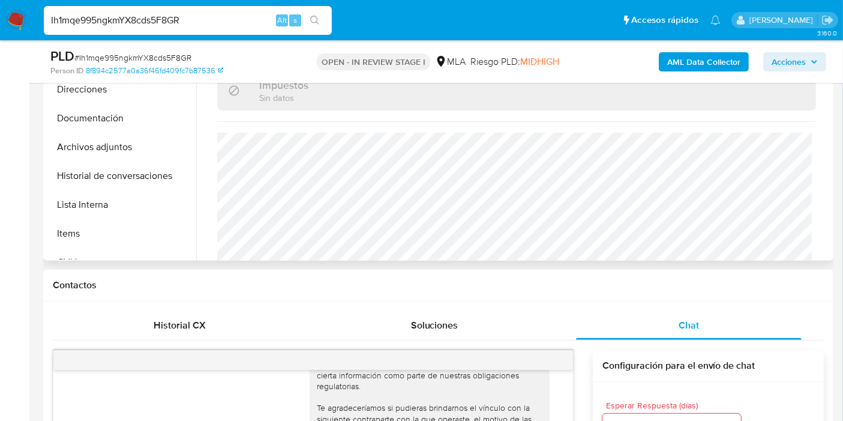
scroll to position [266, 0]
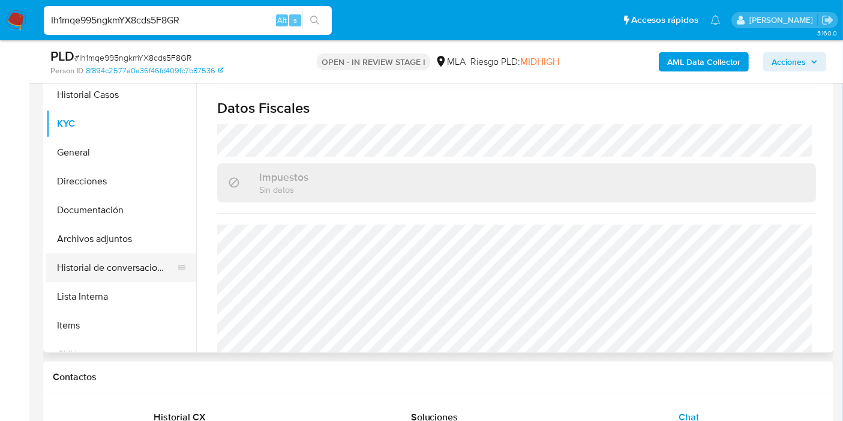
click at [116, 253] on button "Historial de conversaciones" at bounding box center [116, 267] width 140 height 29
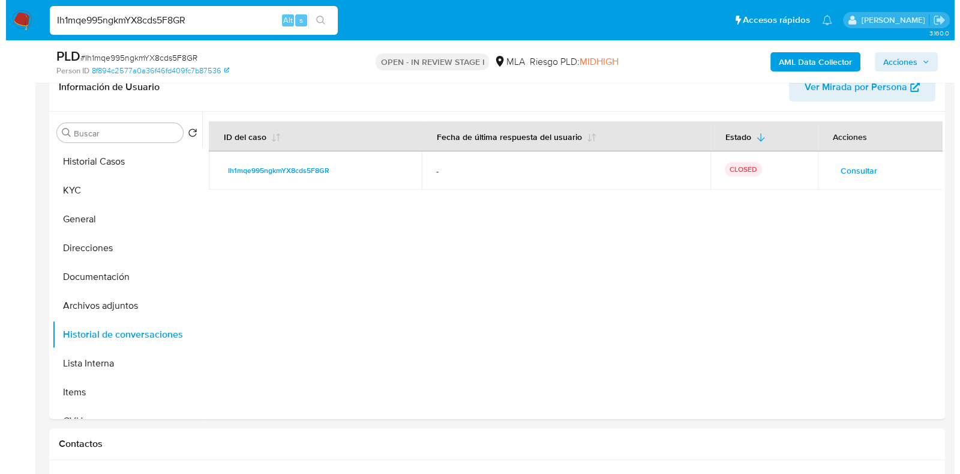
scroll to position [996, 0]
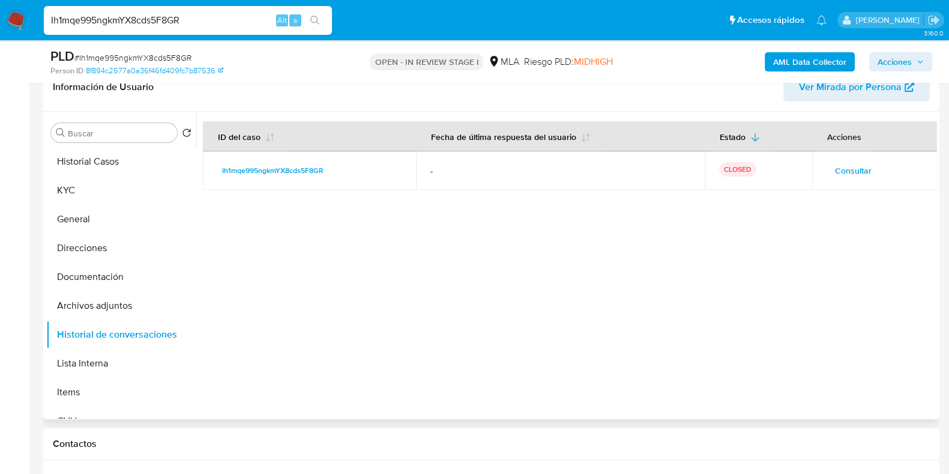
drag, startPoint x: 474, startPoint y: 18, endPoint x: 368, endPoint y: 248, distance: 253.0
click at [368, 248] on div at bounding box center [566, 265] width 740 height 307
click at [103, 196] on button "KYC" at bounding box center [116, 190] width 140 height 29
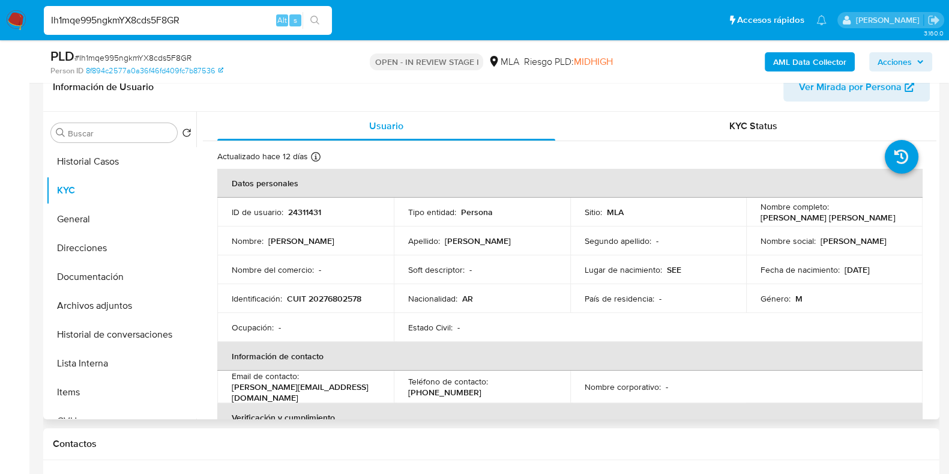
click at [303, 212] on p "24311431" at bounding box center [304, 211] width 33 height 11
copy p "24311431"
click at [145, 58] on span "# Ih1mqe995ngkmYX8cds5F8GR" at bounding box center [132, 58] width 117 height 12
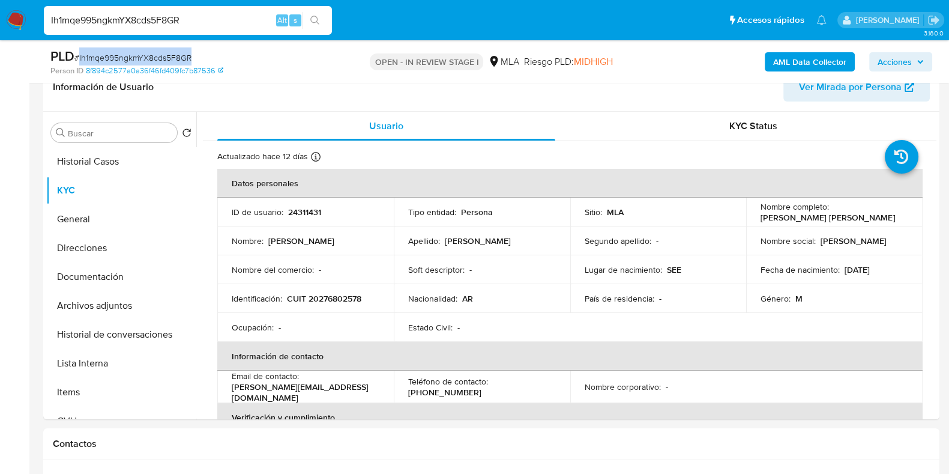
copy span "Ih1mqe995ngkmYX8cds5F8GR"
click at [143, 340] on button "Historial de conversaciones" at bounding box center [116, 334] width 140 height 29
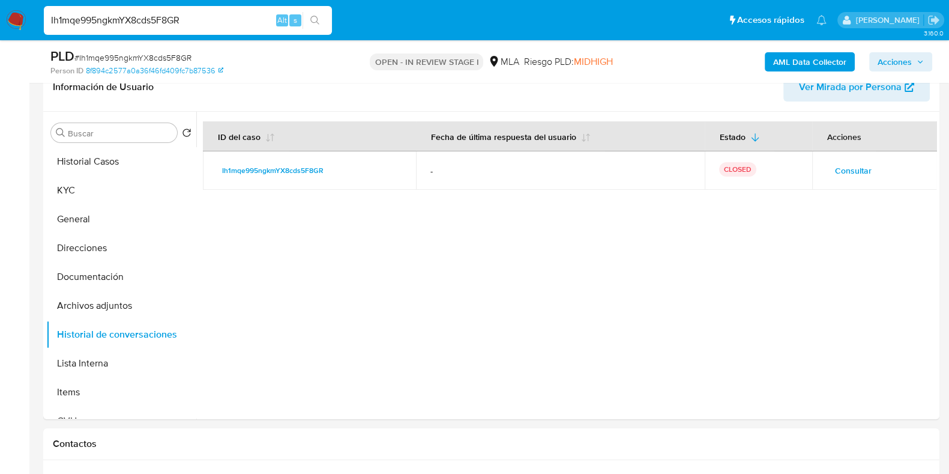
click at [768, 64] on button "AML Data Collector" at bounding box center [810, 61] width 90 height 19
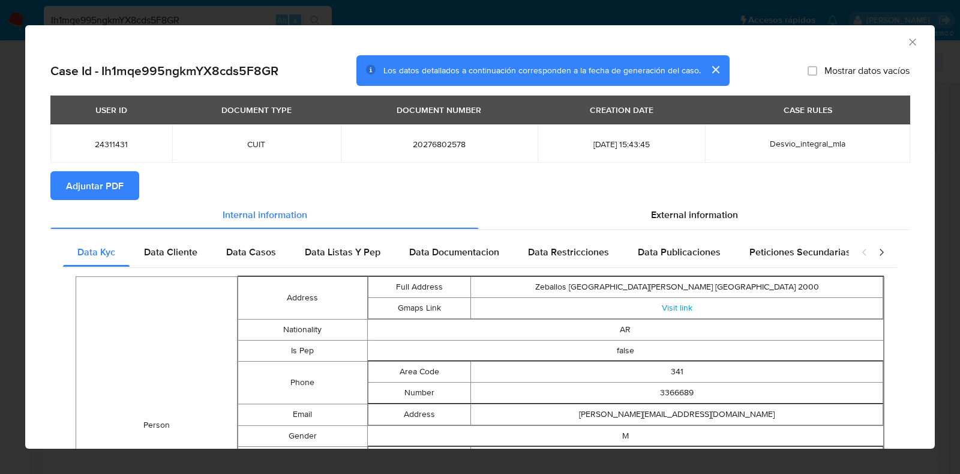
click at [113, 179] on span "Adjuntar PDF" at bounding box center [95, 185] width 58 height 26
click at [843, 46] on icon "Cerrar ventana" at bounding box center [913, 42] width 12 height 12
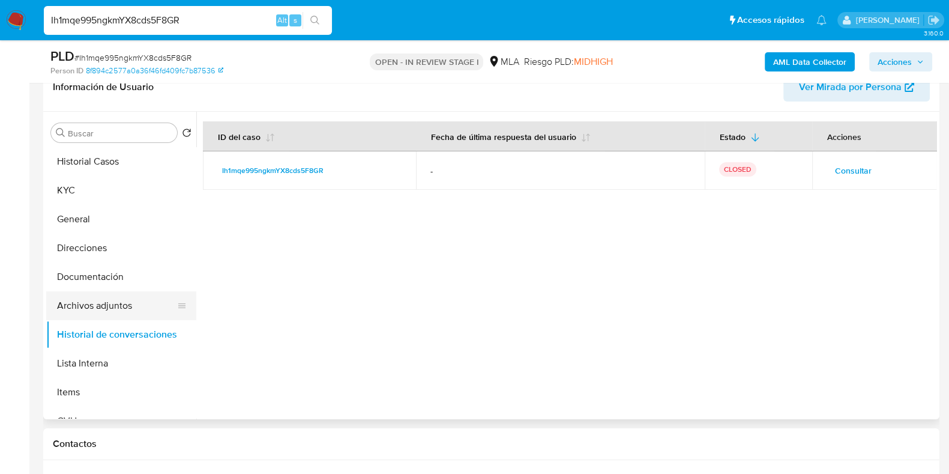
click at [71, 310] on button "Archivos adjuntos" at bounding box center [116, 305] width 140 height 29
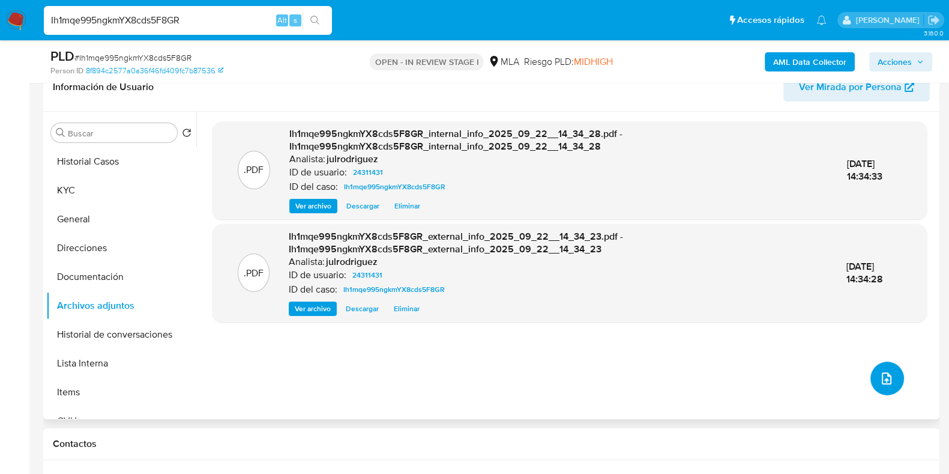
click at [843, 371] on icon "upload-file" at bounding box center [886, 378] width 14 height 14
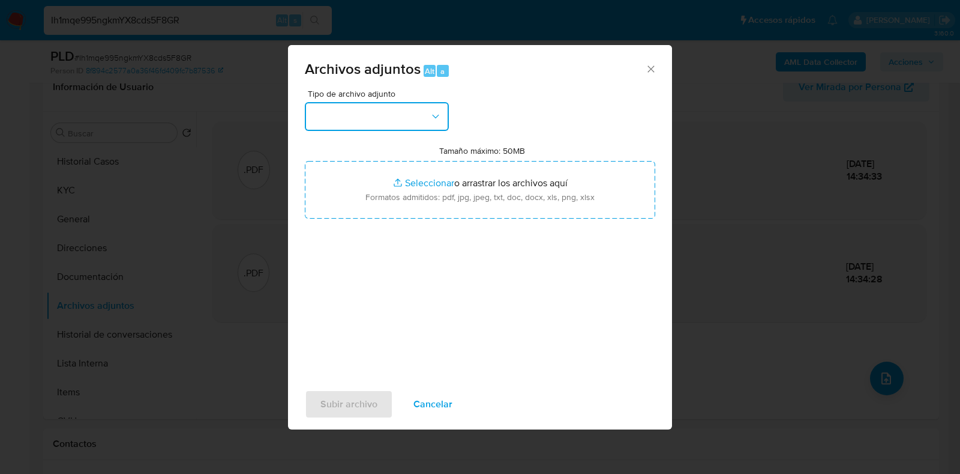
click at [365, 116] on button "button" at bounding box center [377, 116] width 144 height 29
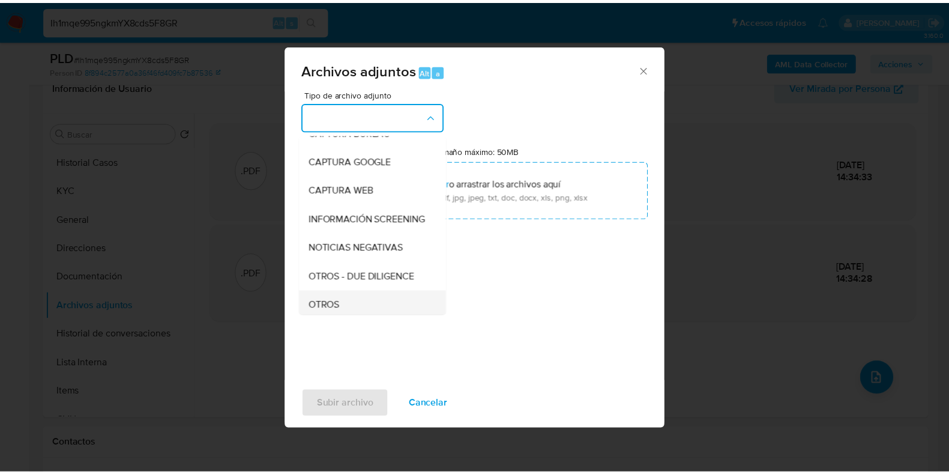
scroll to position [149, 0]
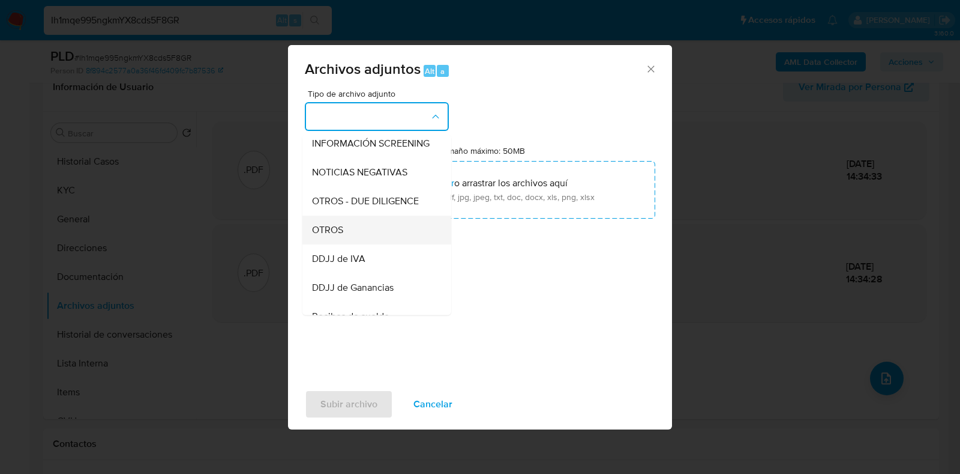
click at [348, 244] on div "OTROS" at bounding box center [373, 229] width 122 height 29
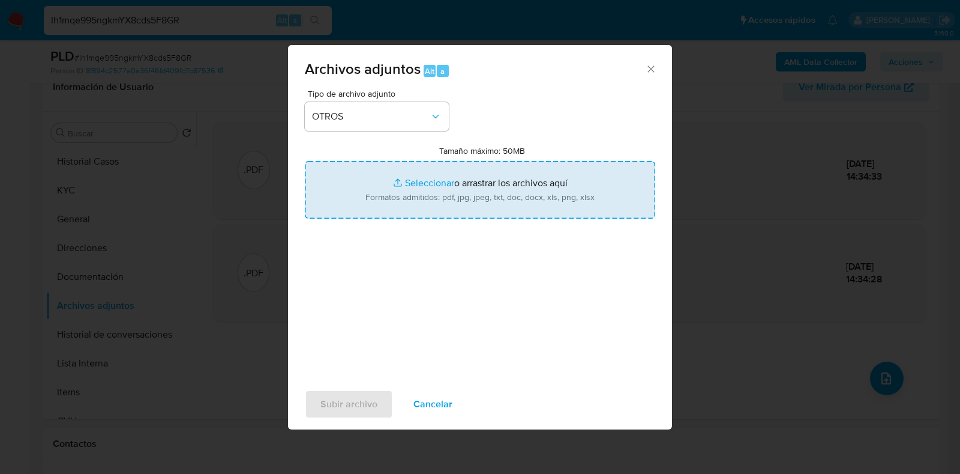
click at [413, 182] on input "Tamaño máximo: 50MB Seleccionar archivos" at bounding box center [480, 190] width 350 height 58
type input "C:\fakepath\Claudio Javier Rodriguez - NOSIS - AGOSTO 2025.pdf"
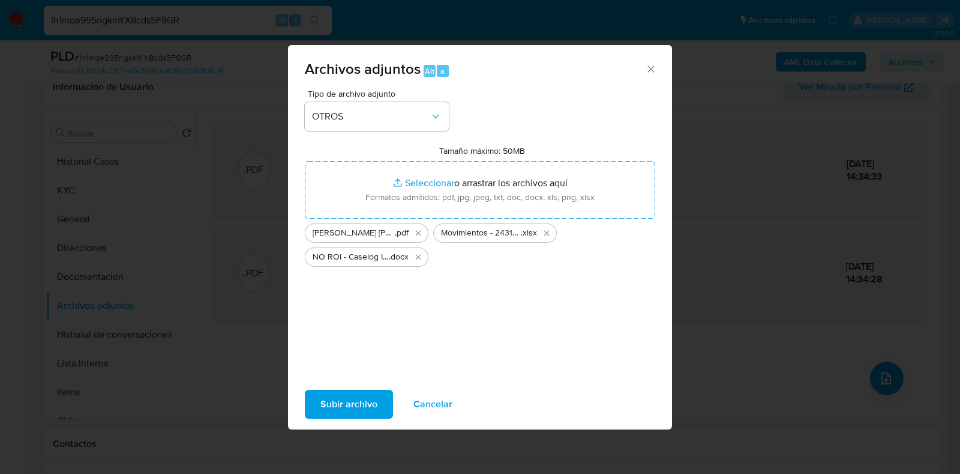
click at [361, 394] on span "Subir archivo" at bounding box center [348, 404] width 57 height 26
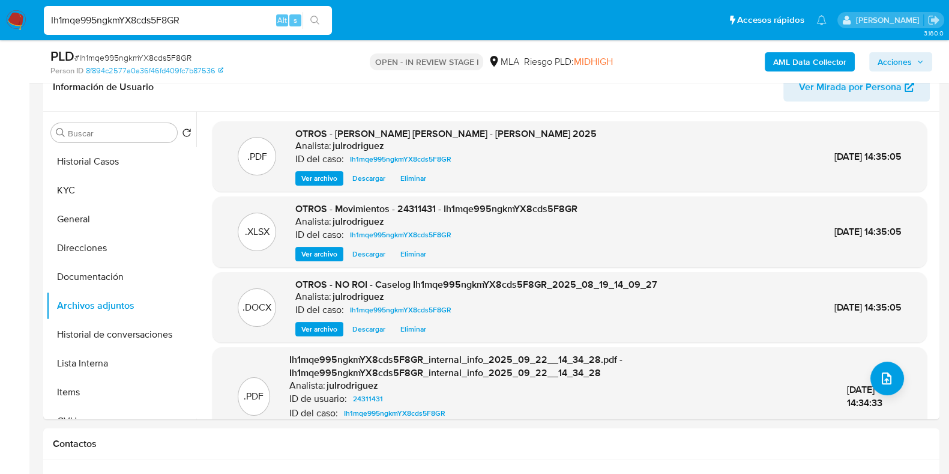
click at [843, 56] on span "Acciones" at bounding box center [900, 61] width 46 height 17
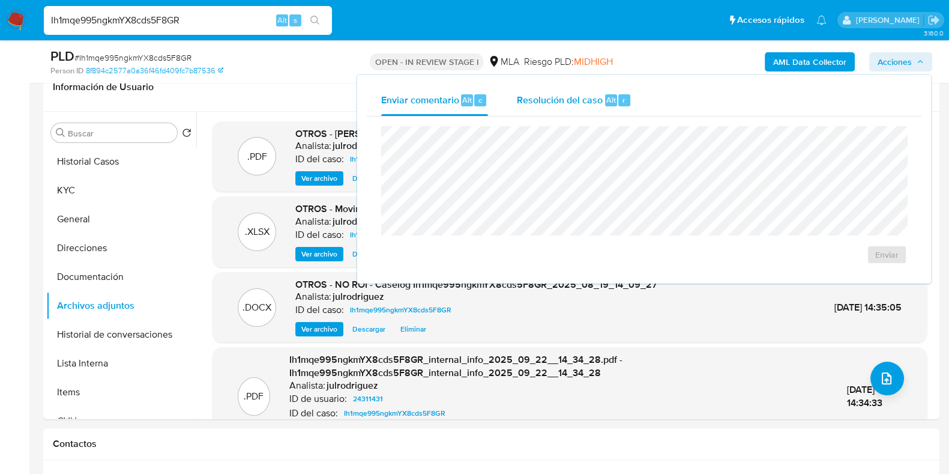
click at [615, 98] on div "Alt r" at bounding box center [617, 100] width 25 height 12
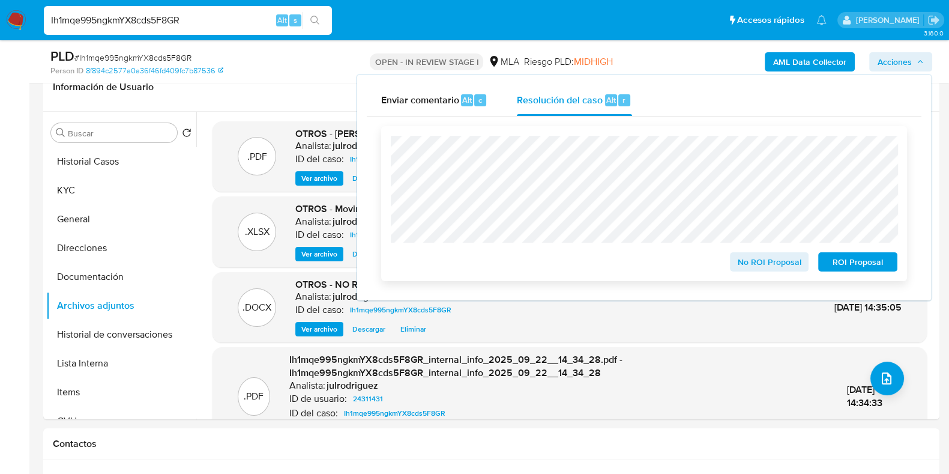
click at [745, 260] on span "No ROI Proposal" at bounding box center [769, 261] width 62 height 17
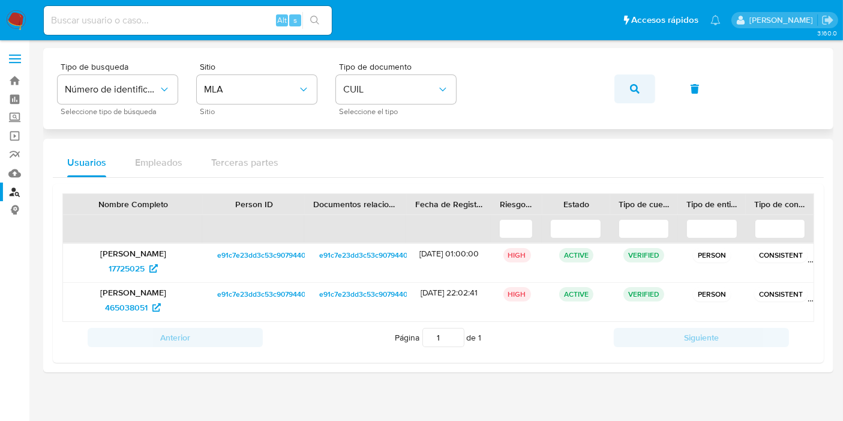
click at [621, 87] on button "button" at bounding box center [635, 88] width 41 height 29
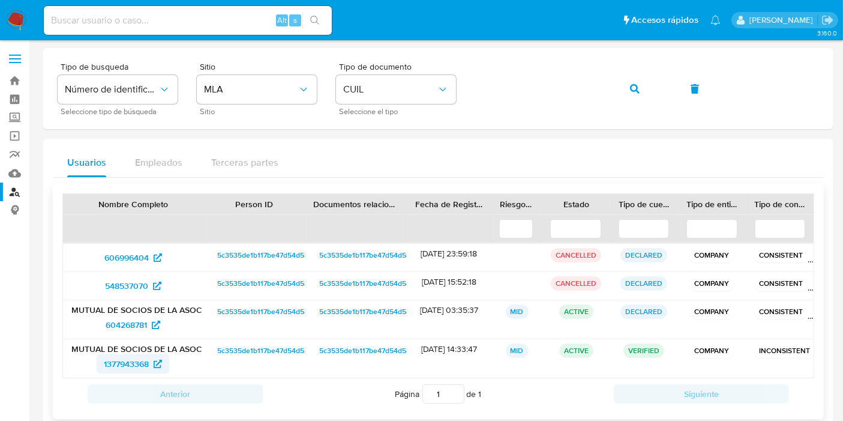
click at [115, 358] on span "1377943368" at bounding box center [126, 363] width 45 height 19
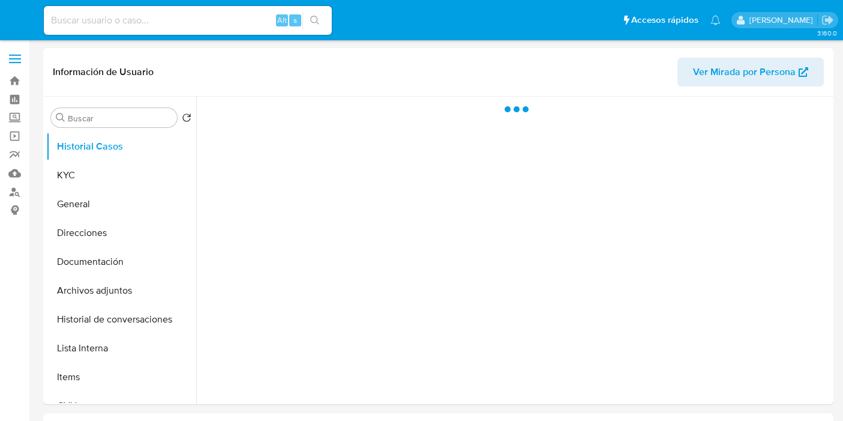
select select "10"
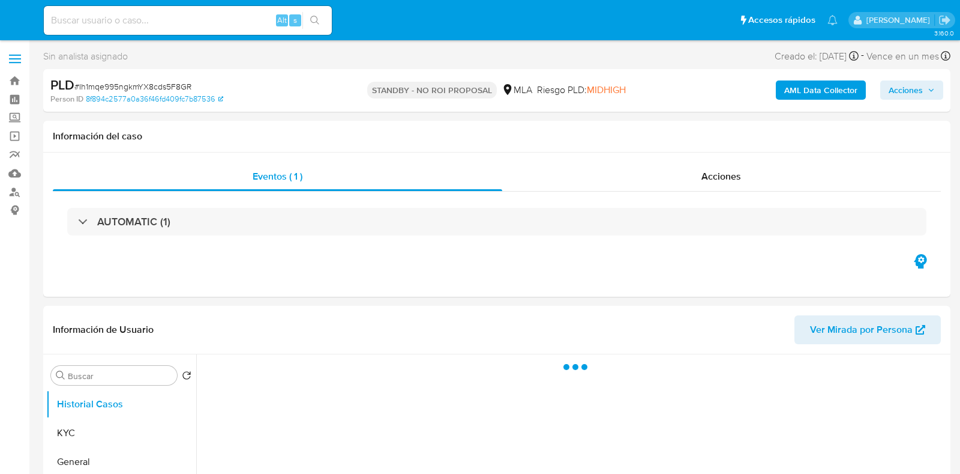
select select "10"
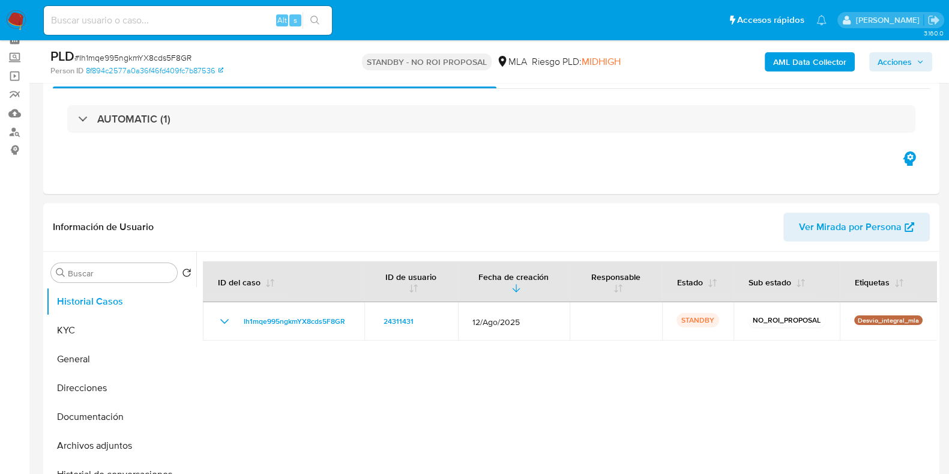
scroll to position [74, 0]
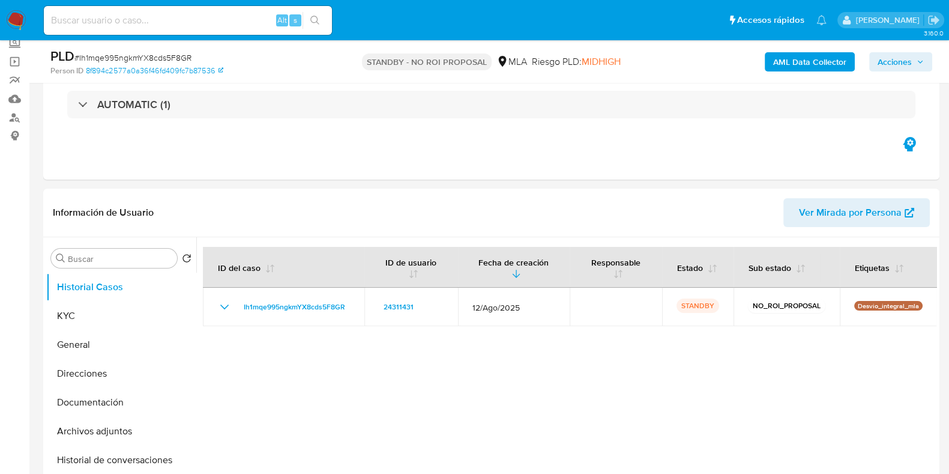
click at [147, 28] on div "Alt s" at bounding box center [188, 20] width 288 height 29
click at [145, 22] on input at bounding box center [188, 21] width 288 height 16
paste input "ATwTOUA62GitpEkRnIG42dTY"
type input "ATwTOUA62GitpEkRnIG42dTY"
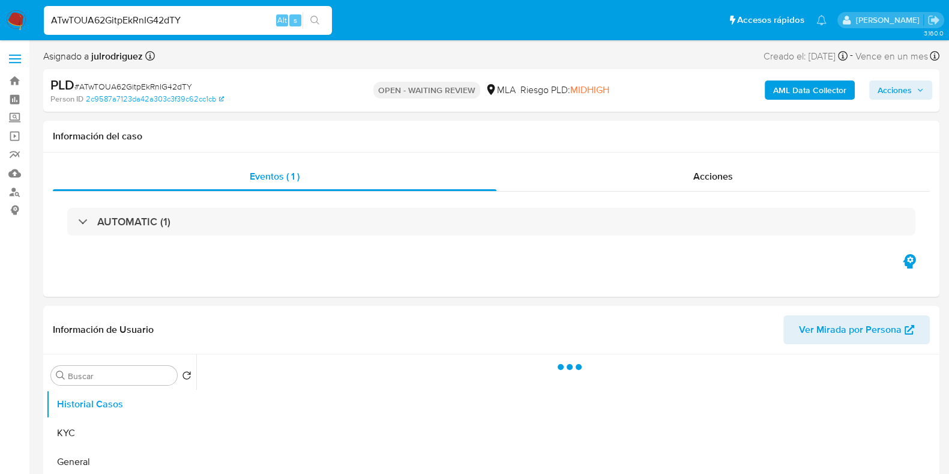
select select "10"
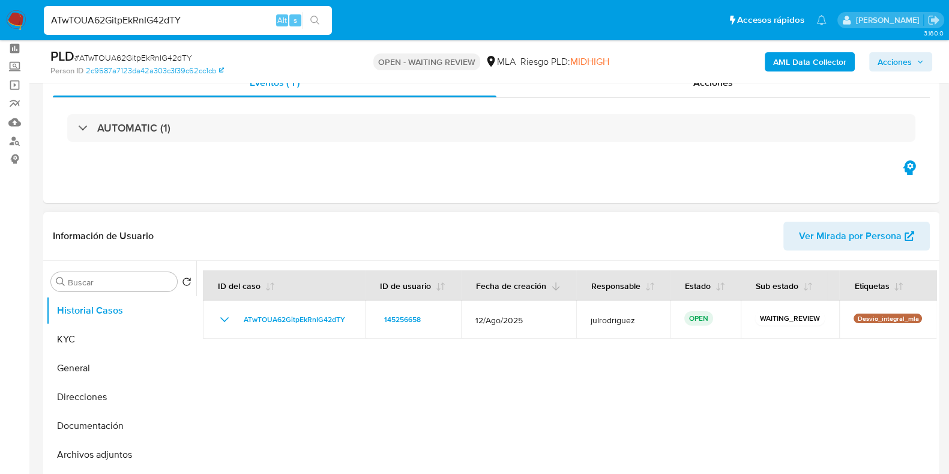
scroll to position [74, 0]
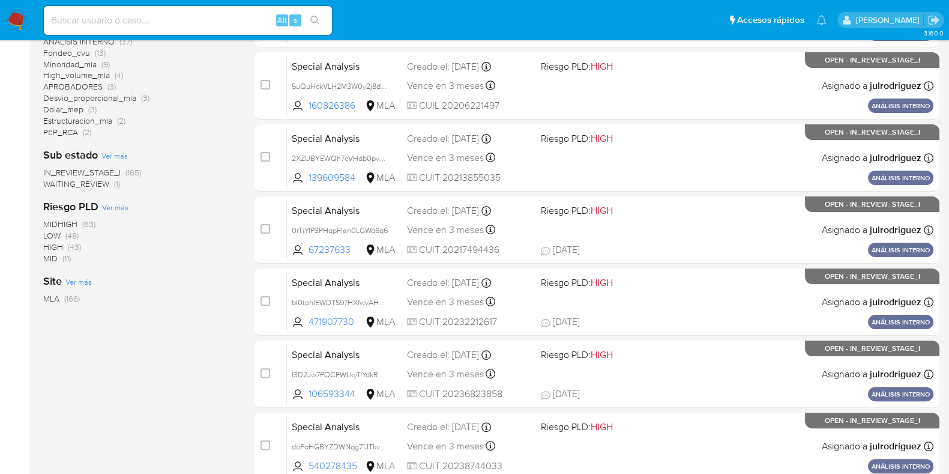
scroll to position [299, 0]
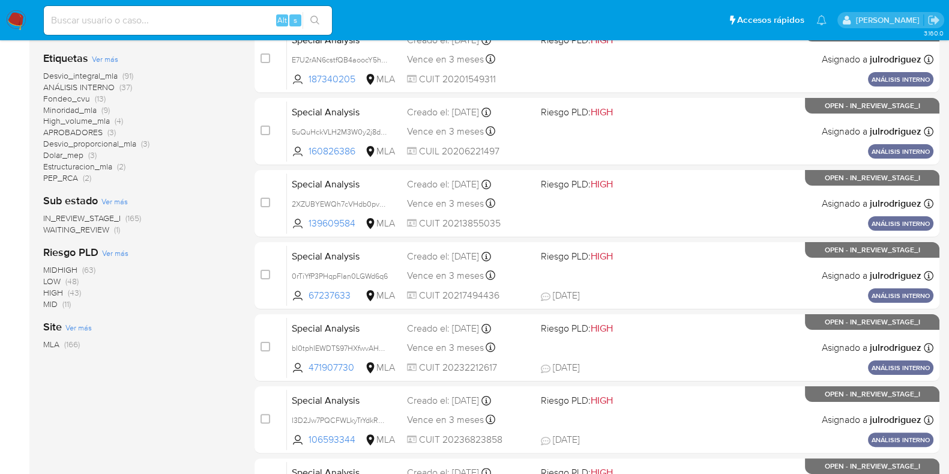
click at [89, 229] on span "WAITING_REVIEW" at bounding box center [76, 229] width 66 height 12
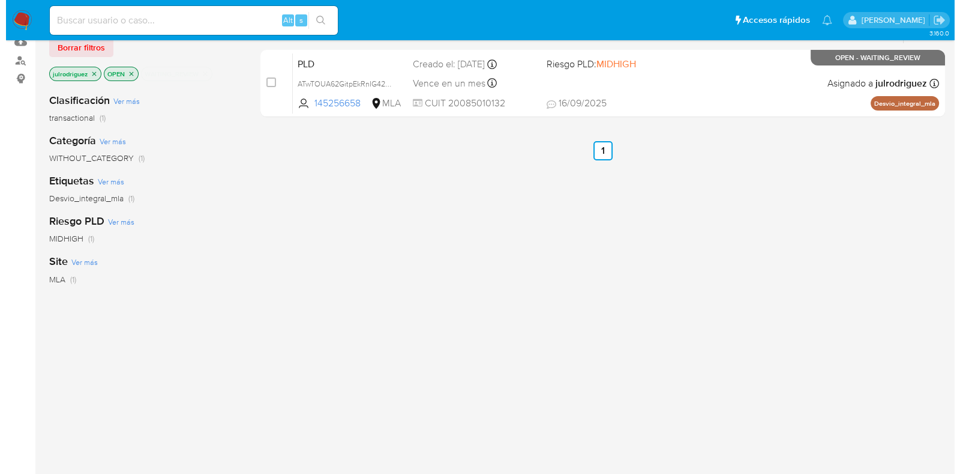
scroll to position [31, 0]
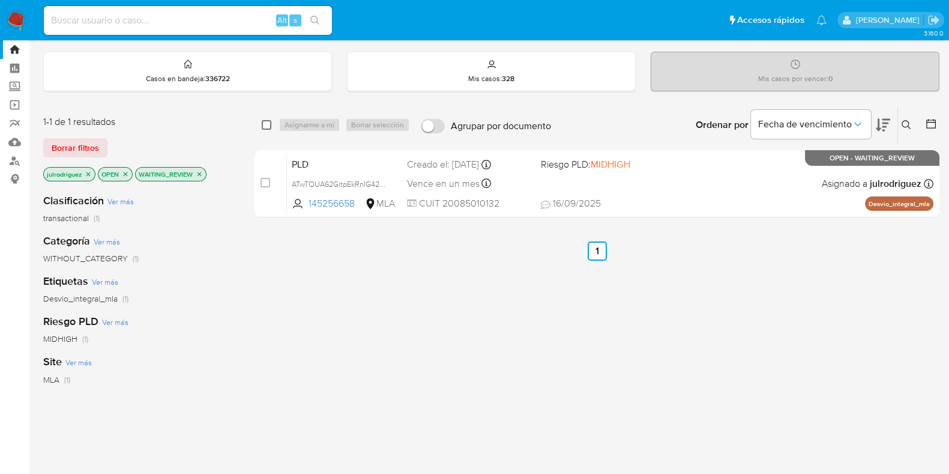
click at [266, 123] on input "checkbox" at bounding box center [267, 125] width 10 height 10
checkbox input "true"
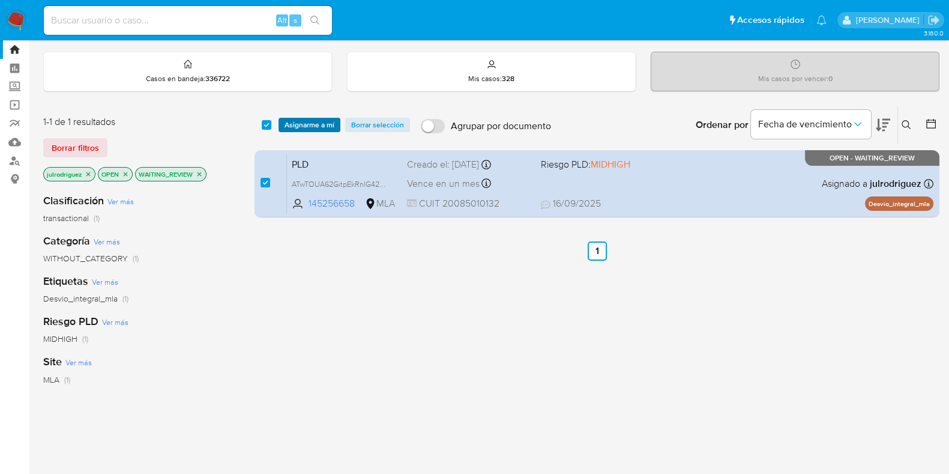
click at [305, 122] on span "Asignarme a mí" at bounding box center [309, 125] width 50 height 12
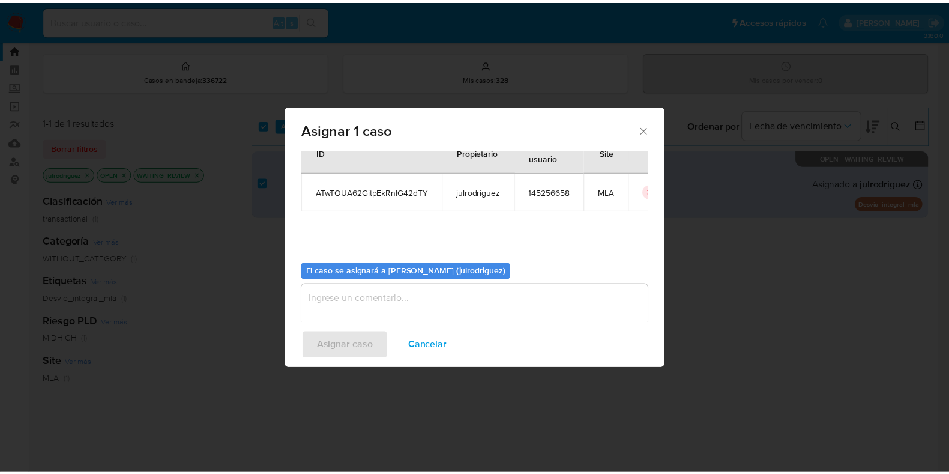
scroll to position [62, 0]
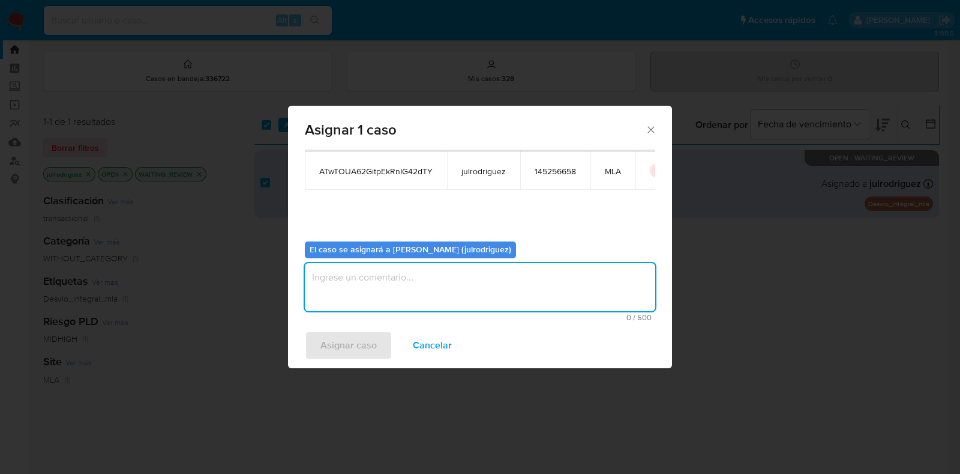
click at [436, 277] on textarea "assign-modal" at bounding box center [480, 287] width 350 height 48
type textarea "."
click at [333, 351] on span "Asignar caso" at bounding box center [348, 345] width 56 height 26
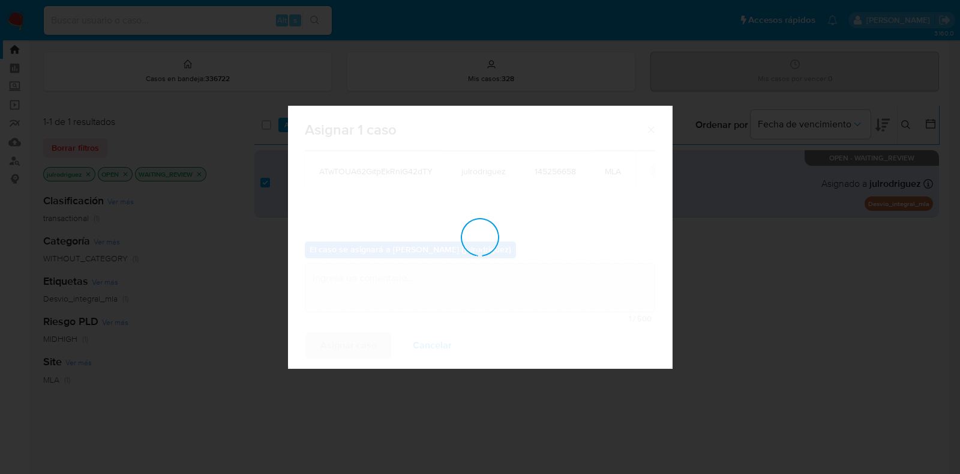
checkbox input "false"
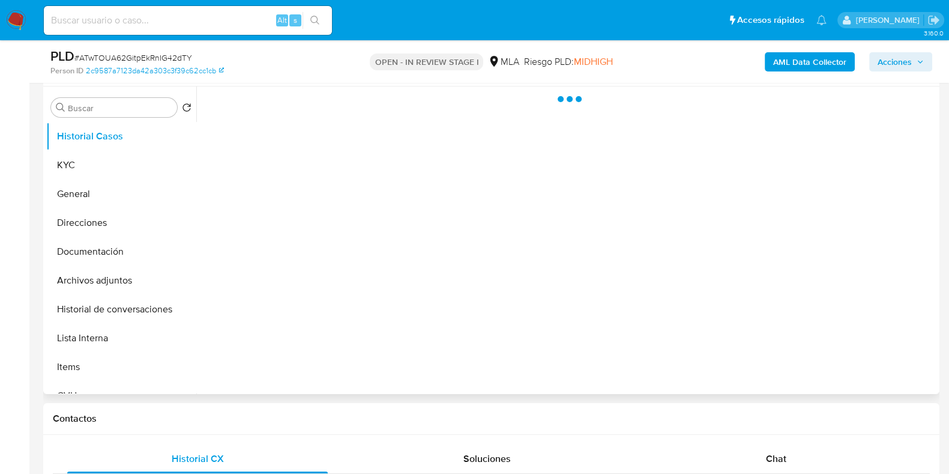
select select "10"
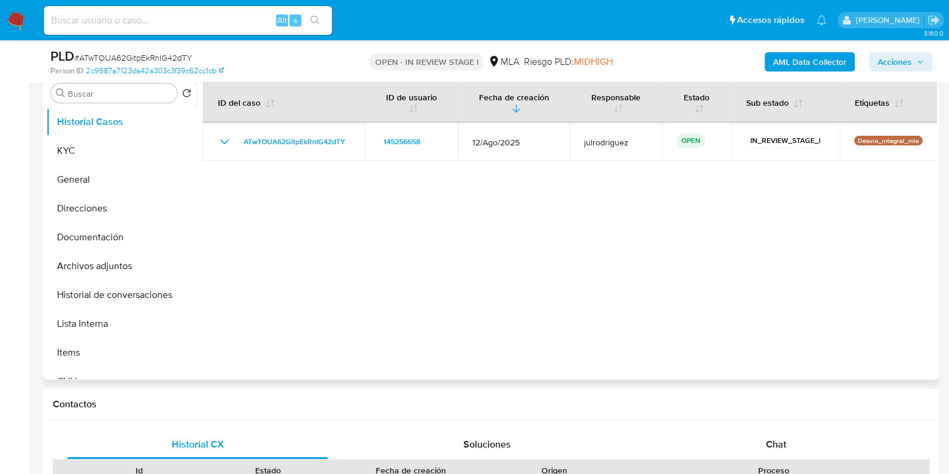
scroll to position [225, 0]
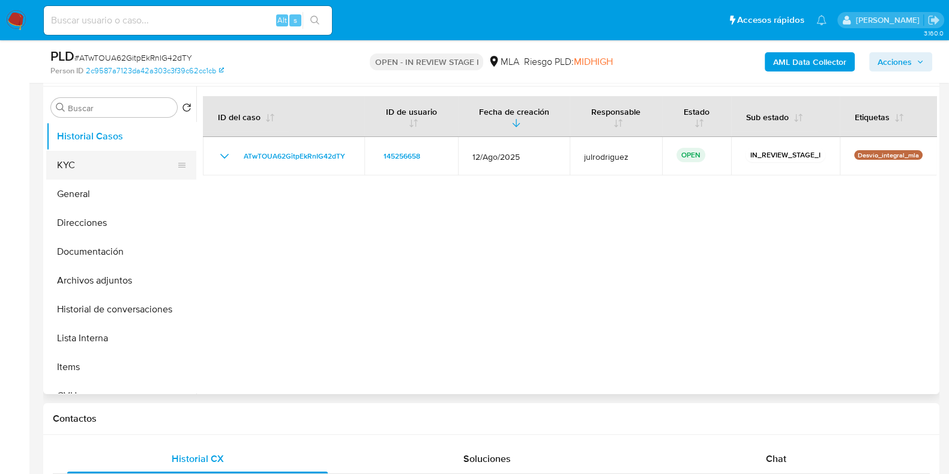
click at [134, 169] on button "KYC" at bounding box center [116, 165] width 140 height 29
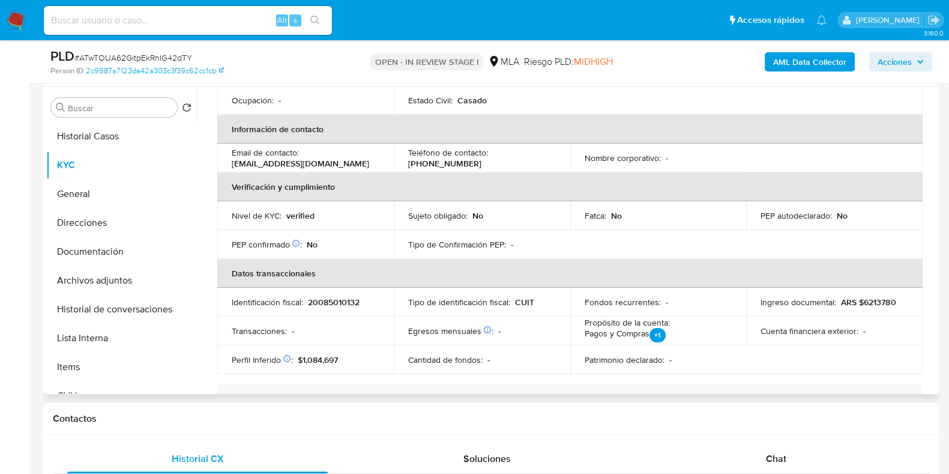
scroll to position [299, 0]
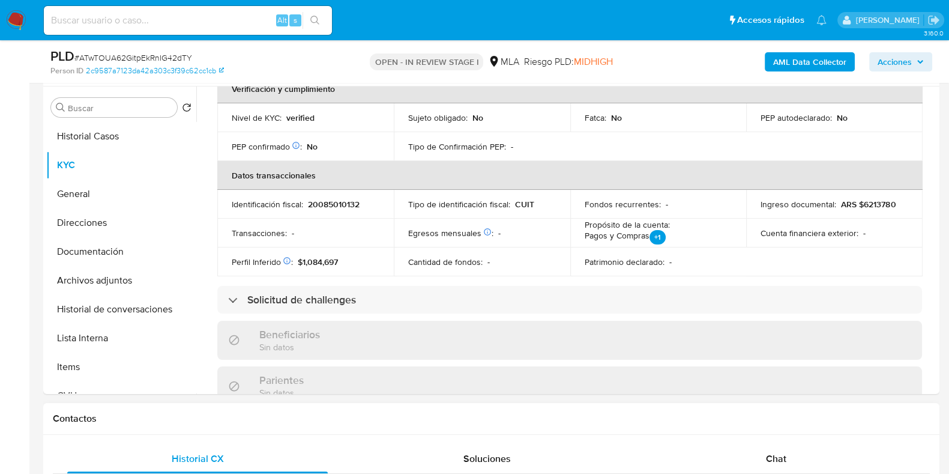
click at [778, 448] on div "Chat" at bounding box center [776, 458] width 260 height 29
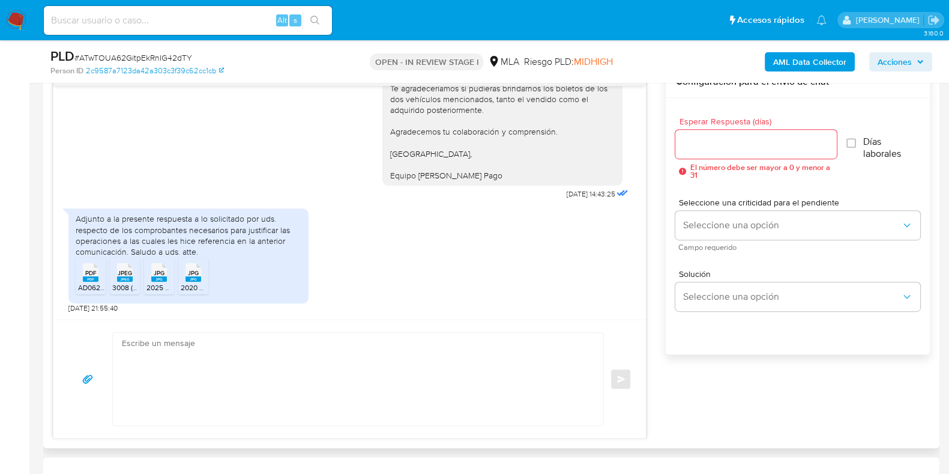
scroll to position [675, 0]
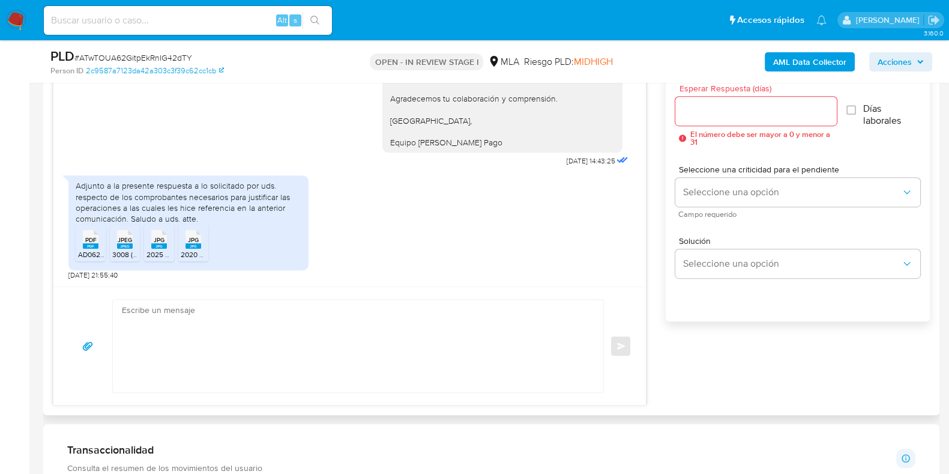
click at [94, 240] on span "PDF" at bounding box center [90, 240] width 11 height 8
click at [126, 241] on span "JPEG" at bounding box center [125, 240] width 14 height 8
click at [164, 245] on rect at bounding box center [159, 245] width 16 height 5
click at [192, 242] on span "JPG" at bounding box center [193, 240] width 11 height 8
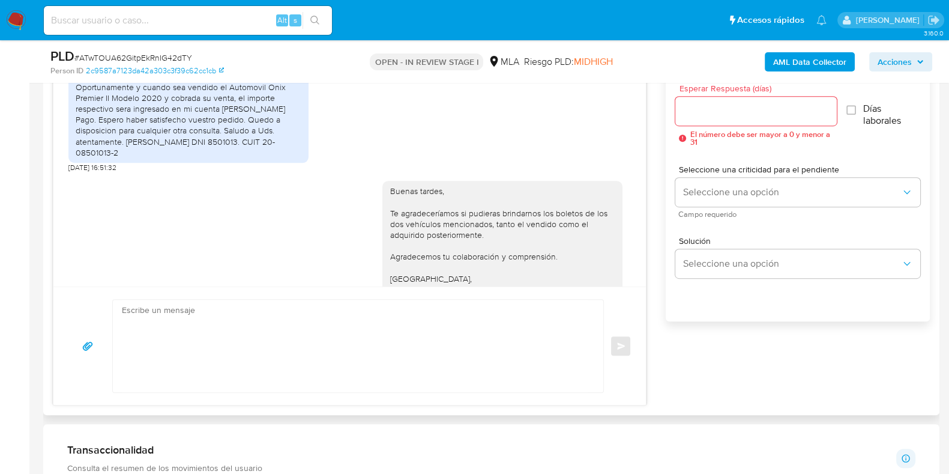
scroll to position [967, 0]
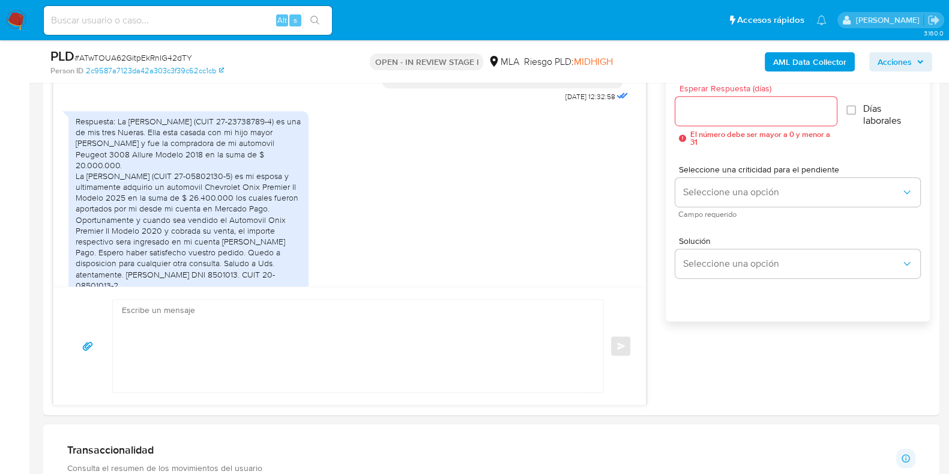
click at [184, 19] on input at bounding box center [188, 21] width 288 height 16
paste input "eLU5iudli5ymx41kVg6z4kHr"
type input "eLU5iudli5ymx41kVg6z4kHr"
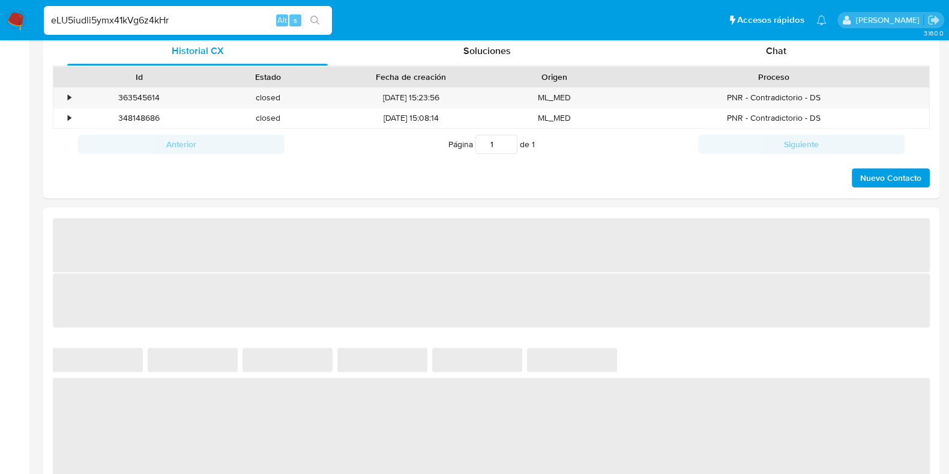
select select "10"
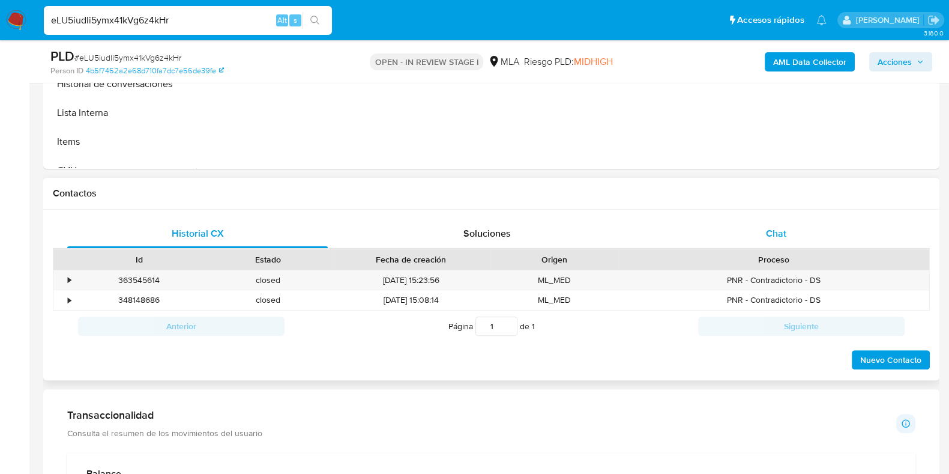
click at [757, 232] on div "Chat" at bounding box center [776, 233] width 260 height 29
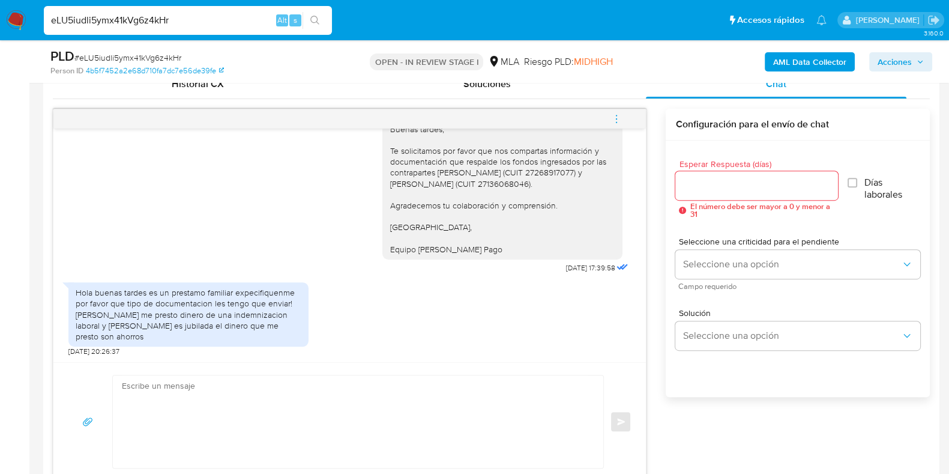
scroll to position [1463, 0]
click at [697, 186] on input "Esperar Respuesta (días)" at bounding box center [756, 186] width 162 height 16
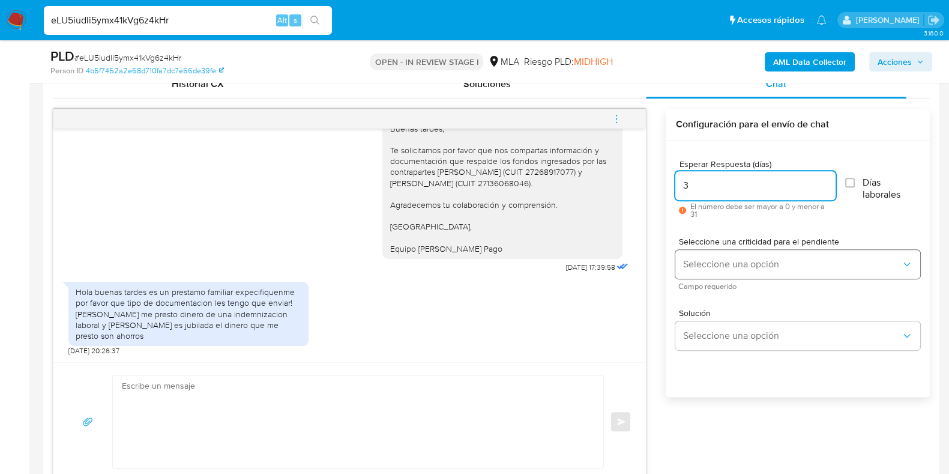
type input "3"
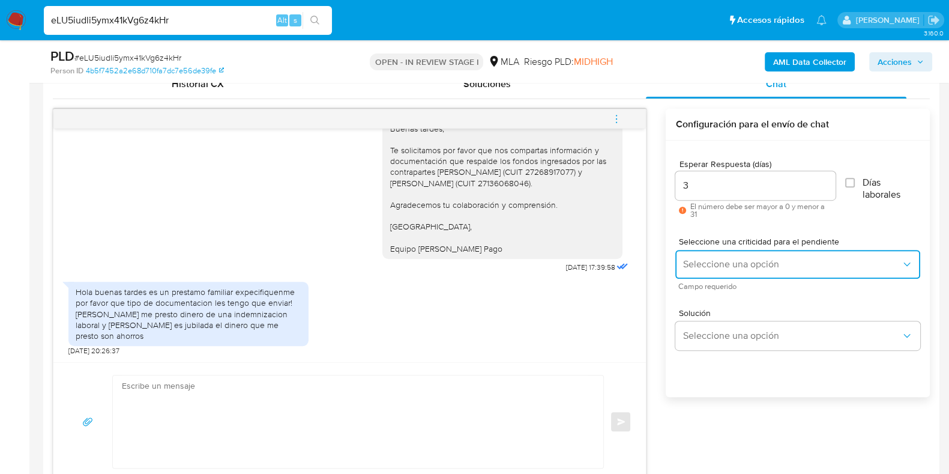
click at [717, 254] on button "Seleccione una opción" at bounding box center [797, 264] width 245 height 29
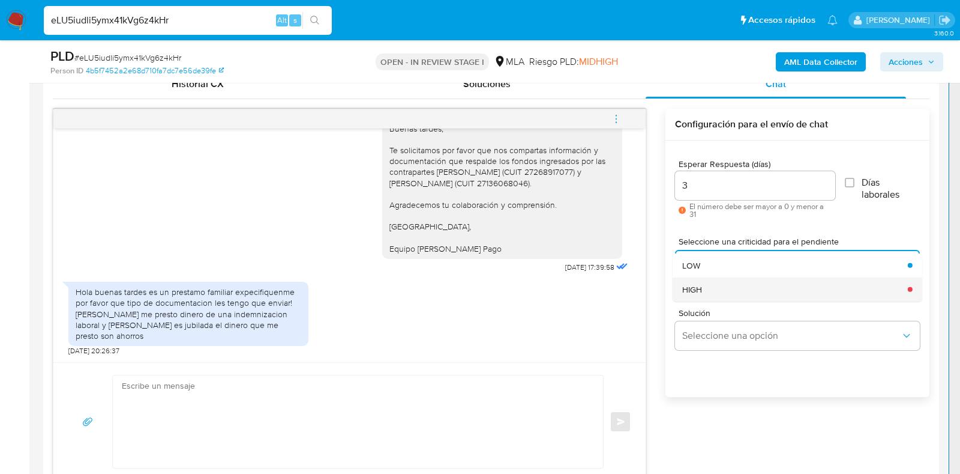
click at [715, 283] on div "HIGH" at bounding box center [791, 289] width 218 height 24
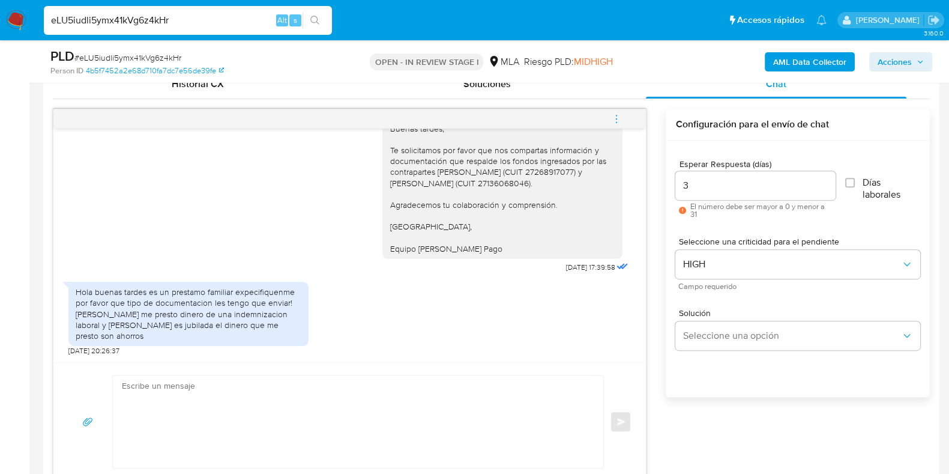
click at [745, 353] on div "Solución Seleccione una opción" at bounding box center [797, 331] width 245 height 65
click at [738, 346] on button "Seleccione una opción" at bounding box center [797, 335] width 245 height 29
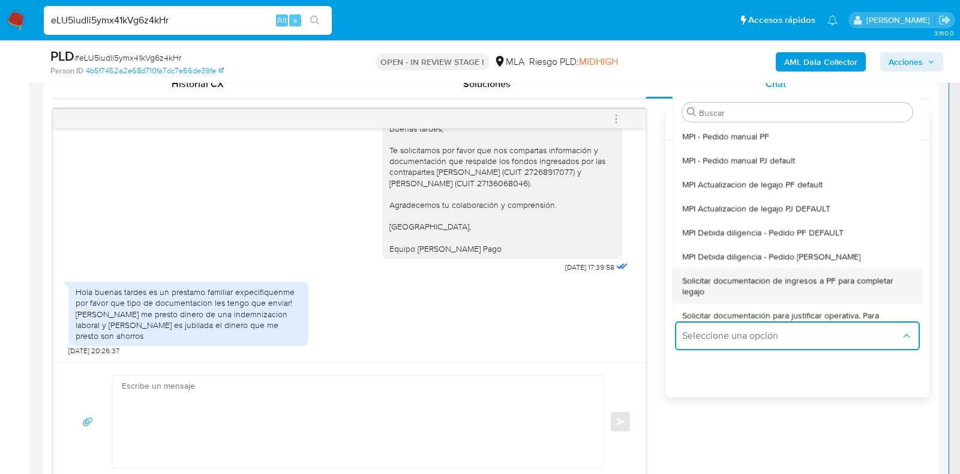
click at [738, 287] on span "Solicitar documentacion de ingresos a PF para completar legajo" at bounding box center [793, 285] width 223 height 22
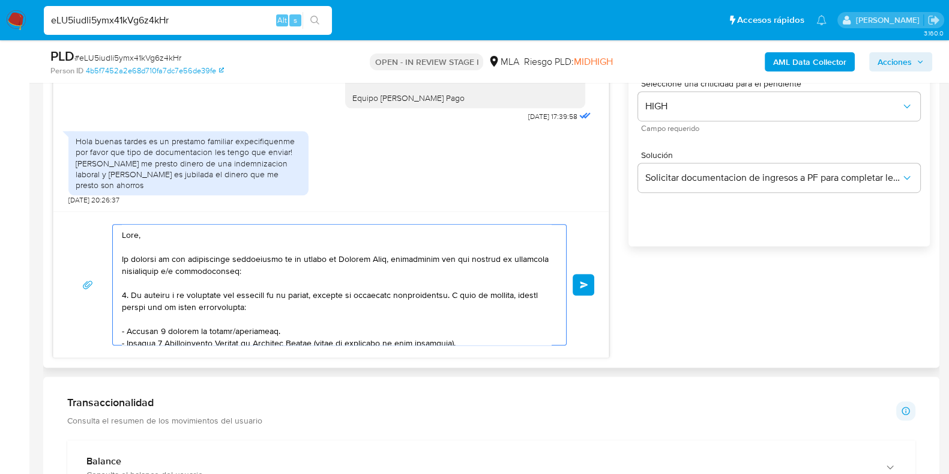
scroll to position [248, 0]
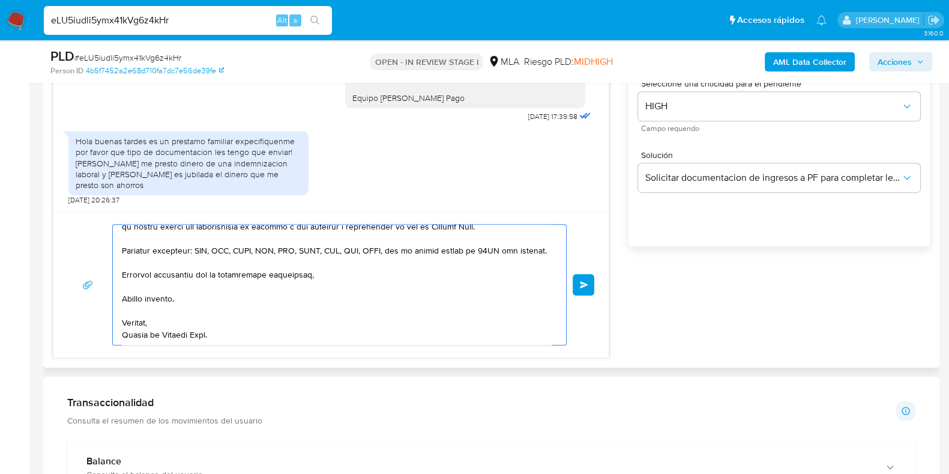
drag, startPoint x: 161, startPoint y: 268, endPoint x: 263, endPoint y: 300, distance: 107.4
type textarea "Hola, En función de las operaciones registradas en tu cuenta [PERSON_NAME] Pago…"
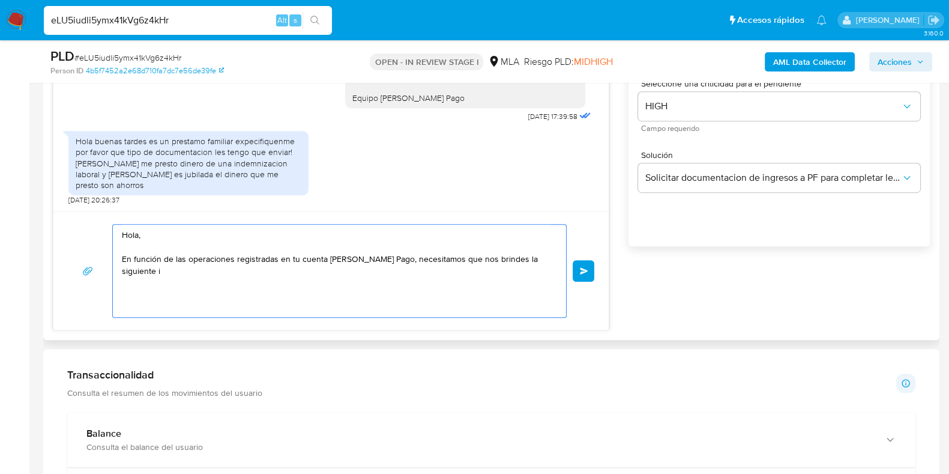
scroll to position [0, 0]
drag, startPoint x: 117, startPoint y: 223, endPoint x: 67, endPoint y: 212, distance: 51.1
click at [65, 205] on div "[DATE] 17:40:41 Hola, Esperamos que te encuentres muy bien. Te consultamos si t…" at bounding box center [331, 144] width 556 height 372
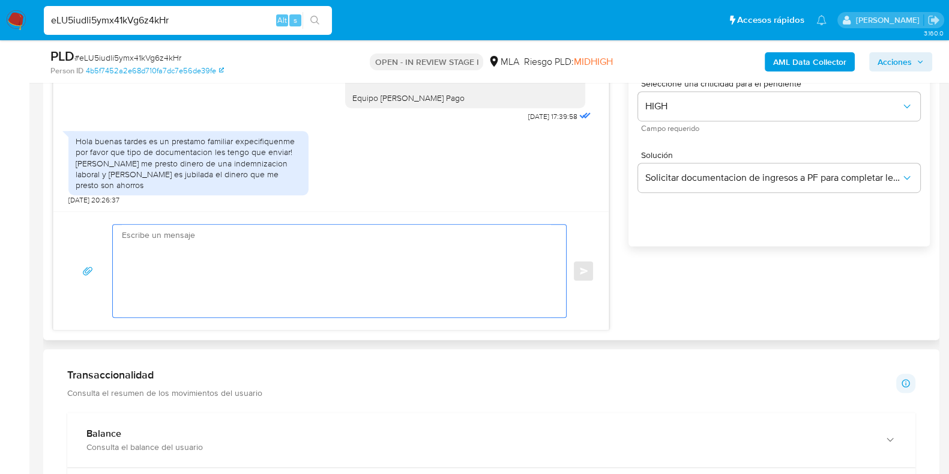
paste textarea "Buenas tardes, Te agradeceríamos si pudieras brindarnos documentación de la ind…"
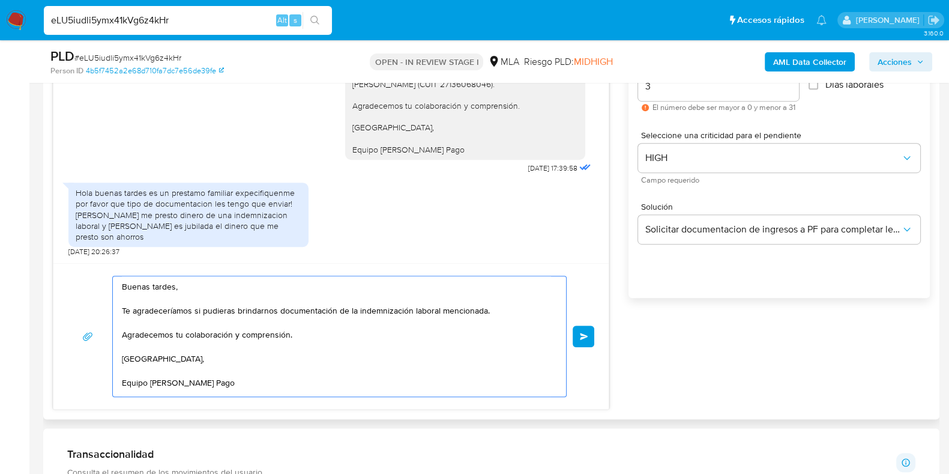
scroll to position [675, 0]
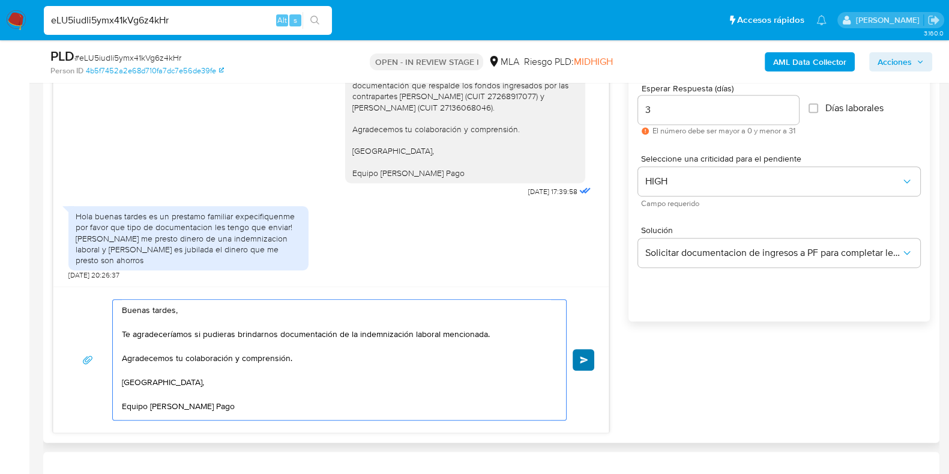
type textarea "Buenas tardes, Te agradeceríamos si pudieras brindarnos documentación de la ind…"
click at [584, 352] on button "Enviar" at bounding box center [584, 360] width 22 height 22
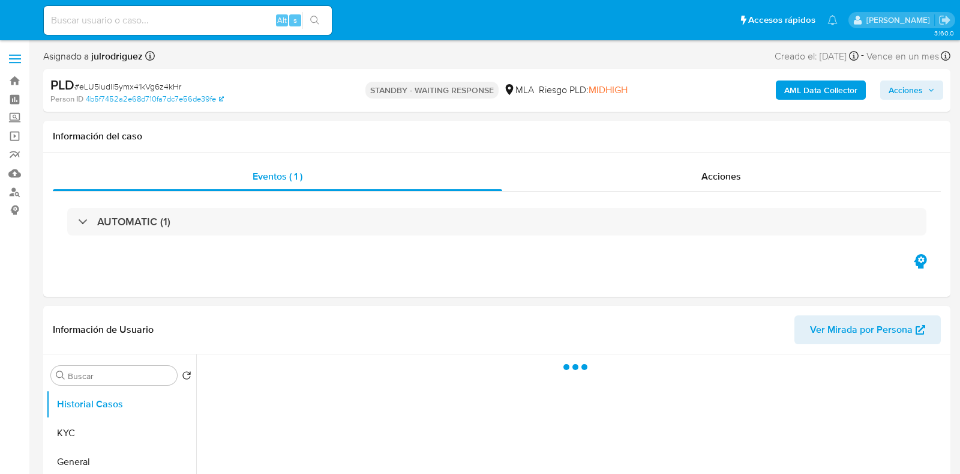
select select "10"
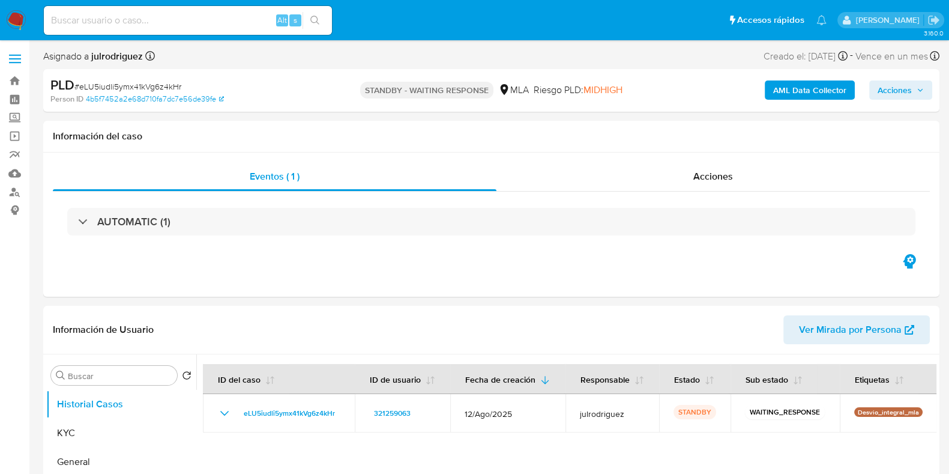
click at [126, 25] on input at bounding box center [188, 21] width 288 height 16
paste input "x7WuZibHuin02sE9DKxvfNYZ"
type input "x7WuZibHuin02sE9DKxvfNYZ"
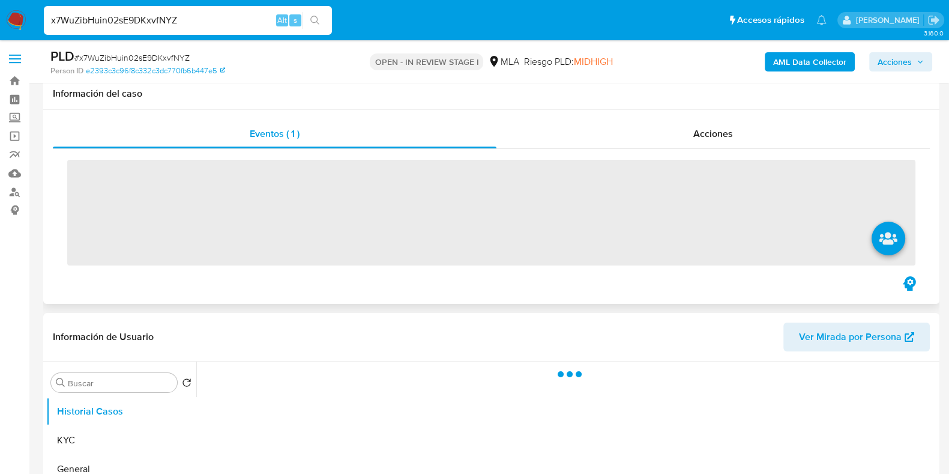
scroll to position [149, 0]
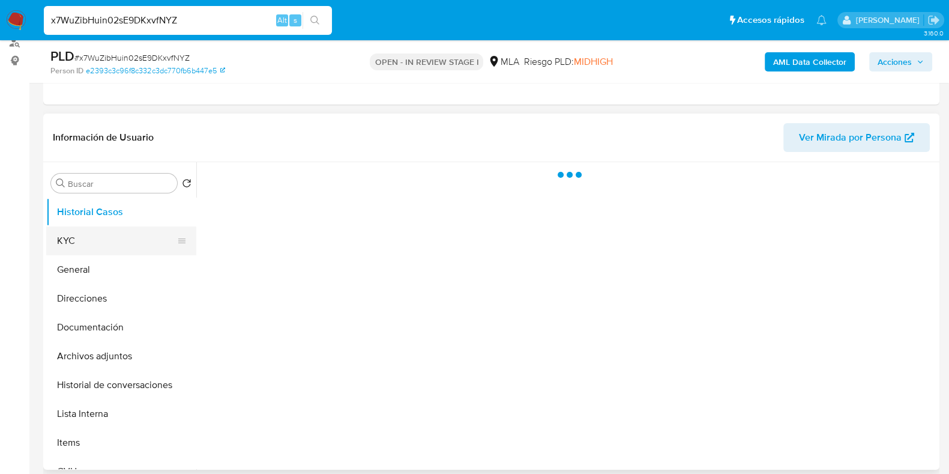
select select "10"
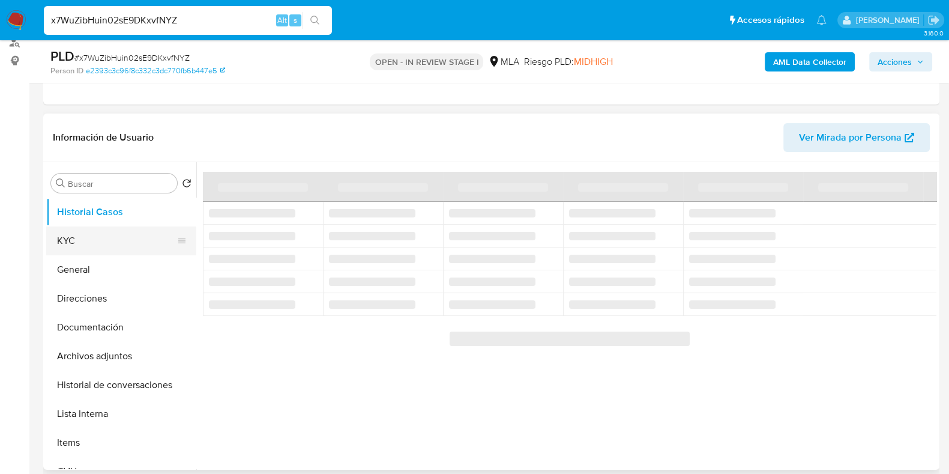
click at [116, 251] on button "KYC" at bounding box center [116, 240] width 140 height 29
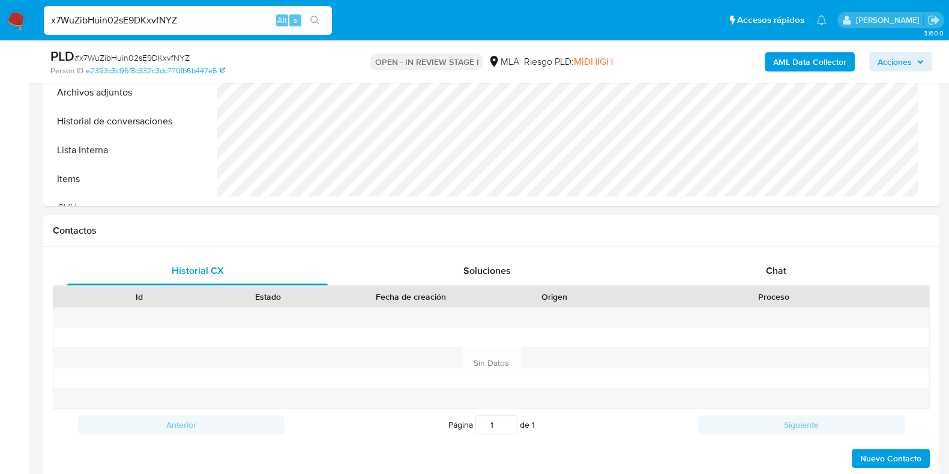
scroll to position [525, 0]
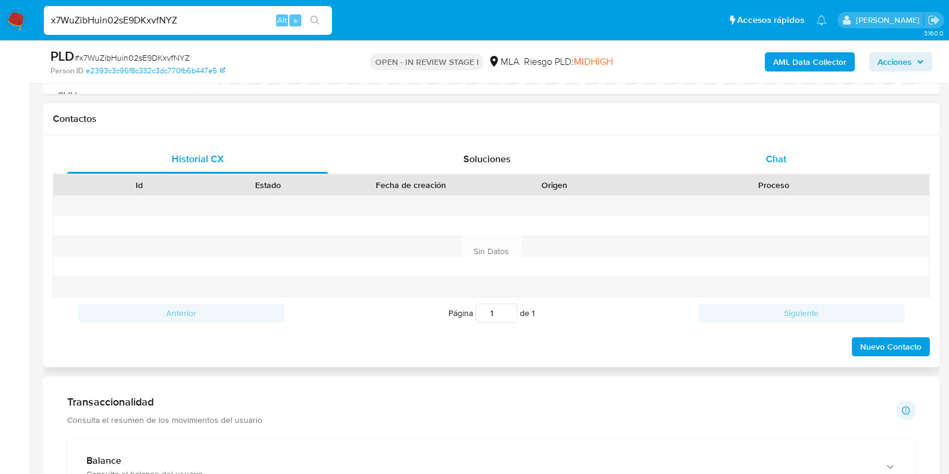
click at [771, 153] on span "Chat" at bounding box center [776, 159] width 20 height 14
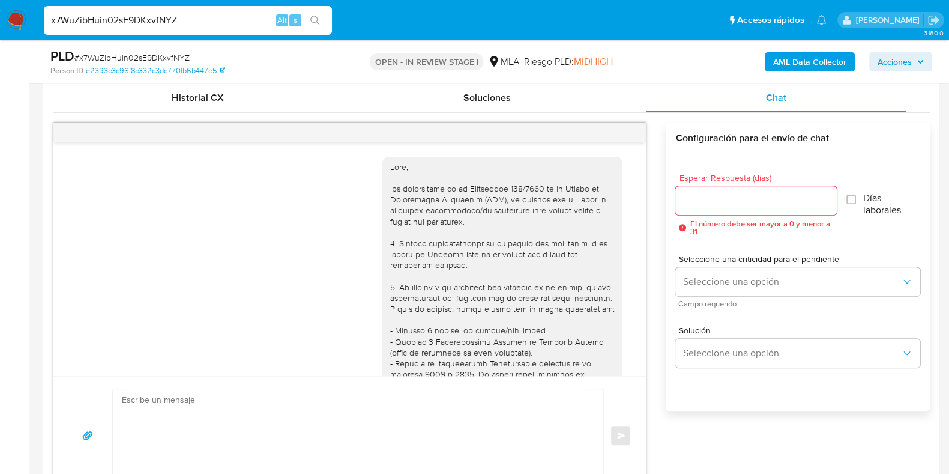
scroll to position [1300, 0]
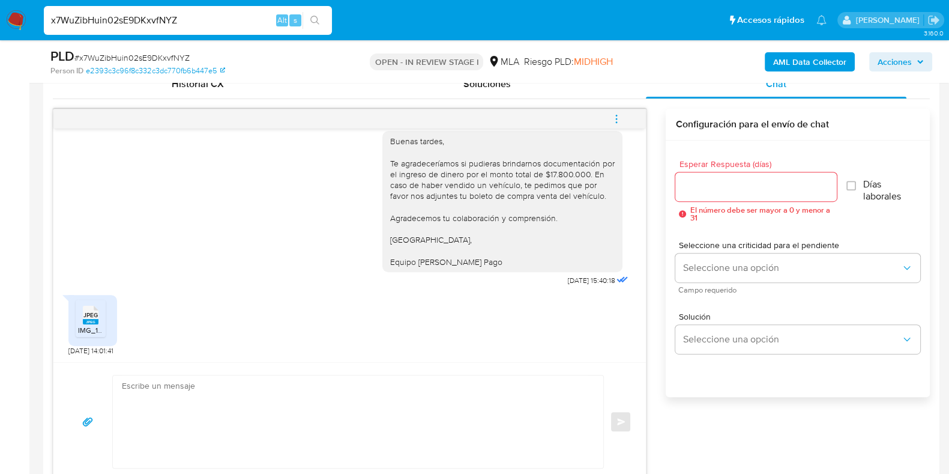
click at [95, 307] on rect at bounding box center [103, 303] width 19 height 16
click at [168, 14] on input "x7WuZibHuin02sE9DKxvfNYZ" at bounding box center [188, 21] width 288 height 16
click at [168, 13] on input "x7WuZibHuin02sE9DKxvfNYZ" at bounding box center [188, 21] width 288 height 16
paste input "TmSyTLA7enNTeTOe6yHWy5Z"
type input "TmSyTLA7enNTeTOe6yHWy5ZZ"
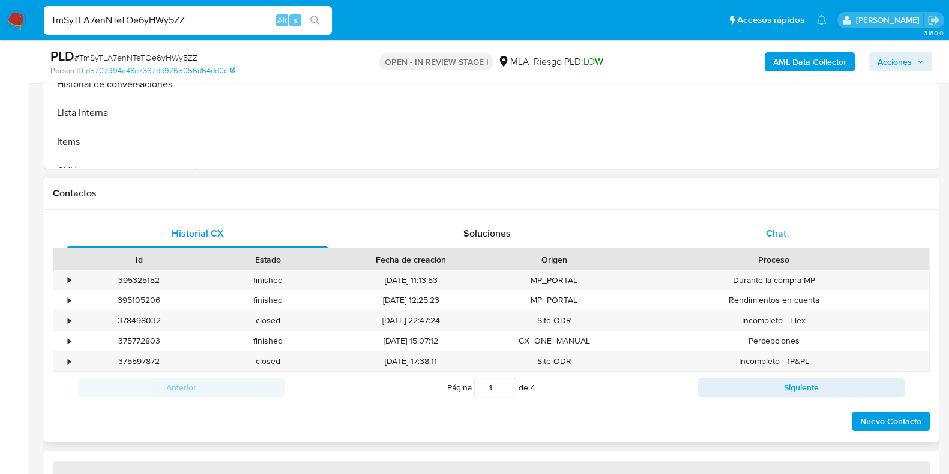
click at [809, 238] on div "Chat" at bounding box center [776, 233] width 260 height 29
select select "10"
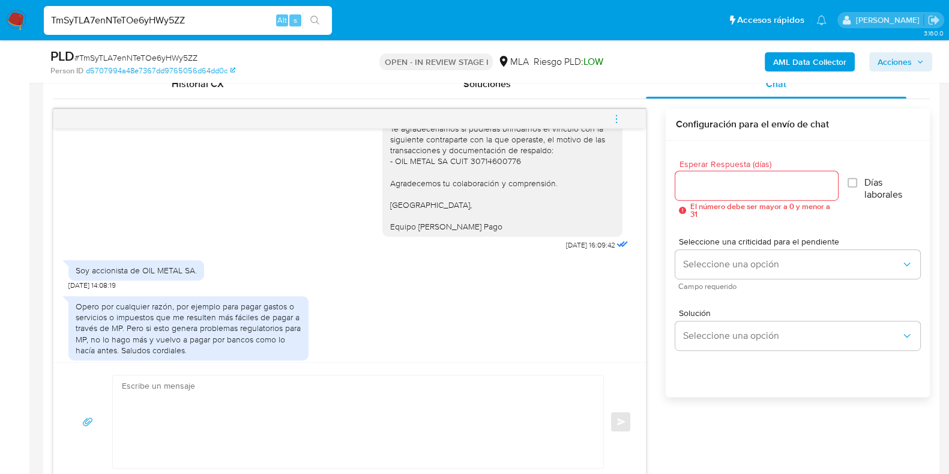
scroll to position [991, 0]
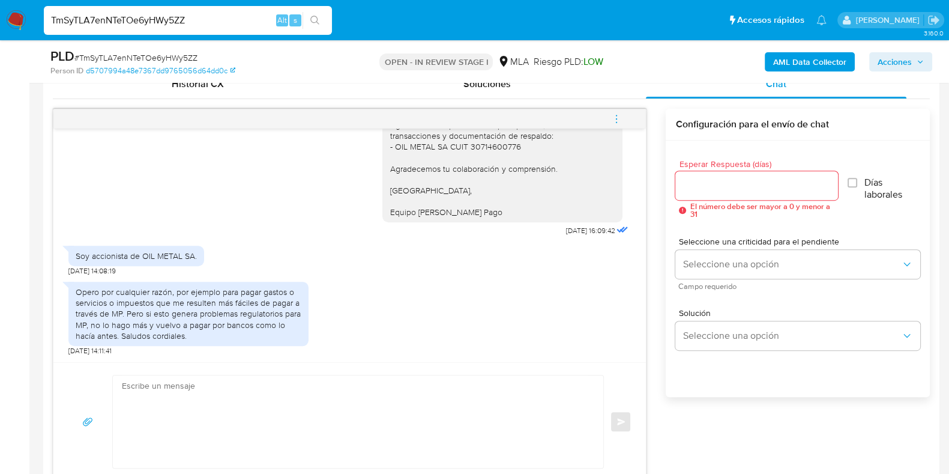
click at [172, 19] on input "TmSyTLA7enNTeTOe6yHWy5ZZ" at bounding box center [188, 21] width 288 height 16
paste input "gcSkF7niLeUH393cbDl51JnN"
type input "gcSkF7niLeUH393cbDl51JnN"
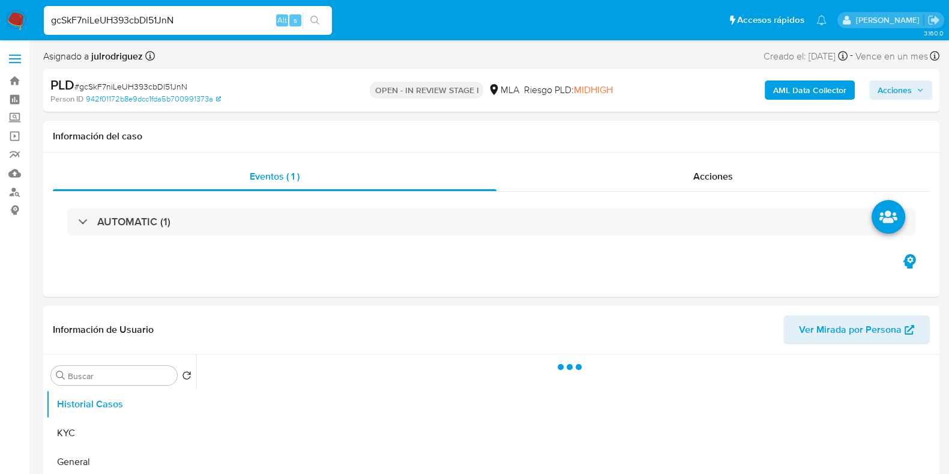
select select "10"
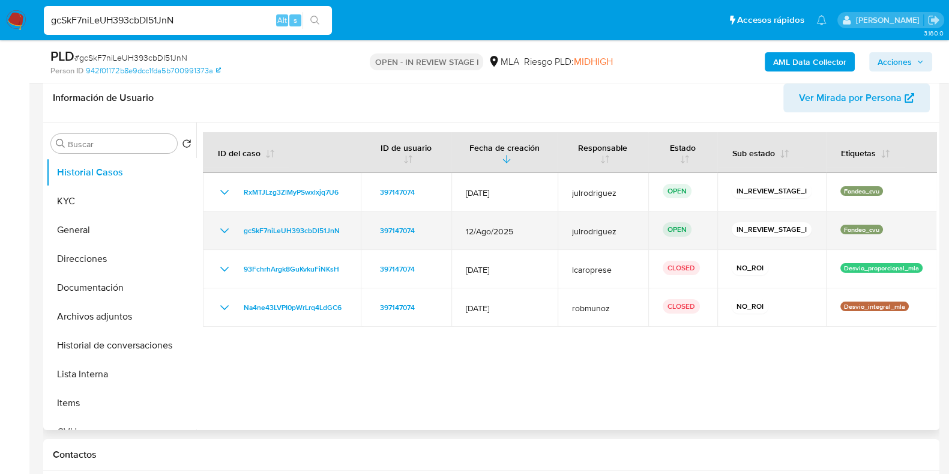
scroll to position [225, 0]
